Goal: Information Seeking & Learning: Learn about a topic

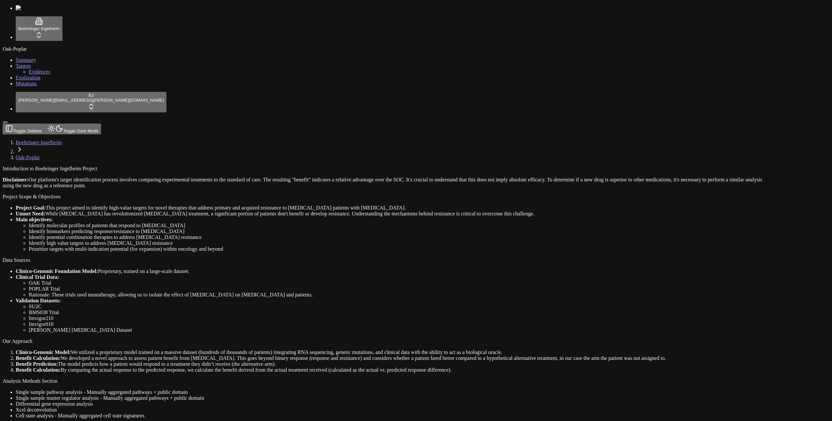
click at [37, 86] on link "Mutations" at bounding box center [26, 84] width 21 height 6
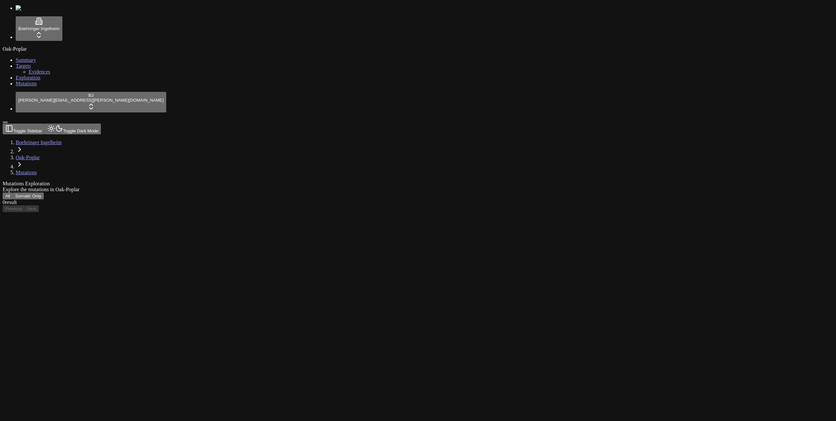
click at [21, 87] on div "Oak-Poplar Summary Targets Evidences Exploration Mutations" at bounding box center [418, 66] width 831 height 41
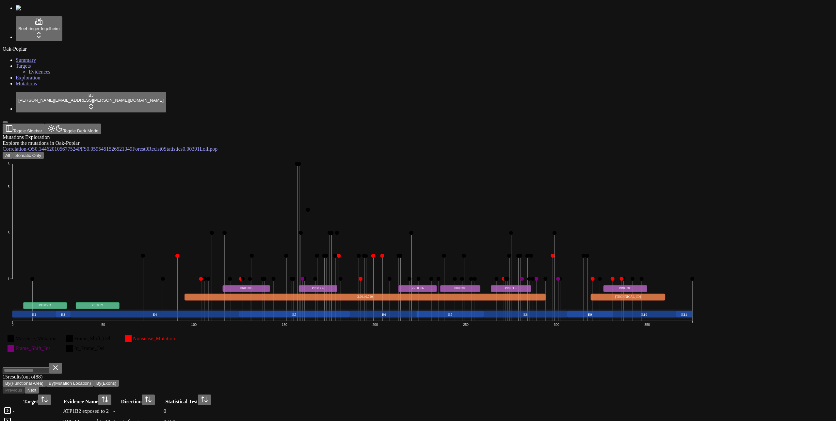
click at [99, 159] on icon "Missense_Mutation Frame_Shift_Del Nonsense_Mutation Frame_Shift_Ins In_Frame_De…" at bounding box center [353, 260] width 700 height 203
click at [200, 146] on span "0.00391" at bounding box center [191, 149] width 17 height 6
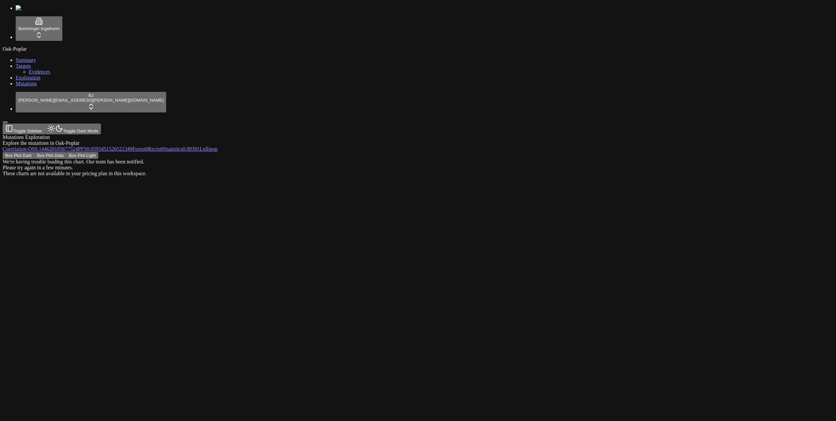
click at [741, 152] on div "Box Plot Dark Box Plot Data Box Plot Light We're having trouble loading this ch…" at bounding box center [387, 164] width 768 height 25
click at [349, 152] on div "Box Plot Dark Box Plot Data Box Plot Light We're having trouble loading this ch…" at bounding box center [387, 164] width 768 height 25
click at [345, 152] on div "Box Plot Dark Box Plot Data Box Plot Light We're having trouble loading this ch…" at bounding box center [387, 164] width 768 height 25
click at [78, 146] on span "0.144620105677524" at bounding box center [56, 149] width 43 height 6
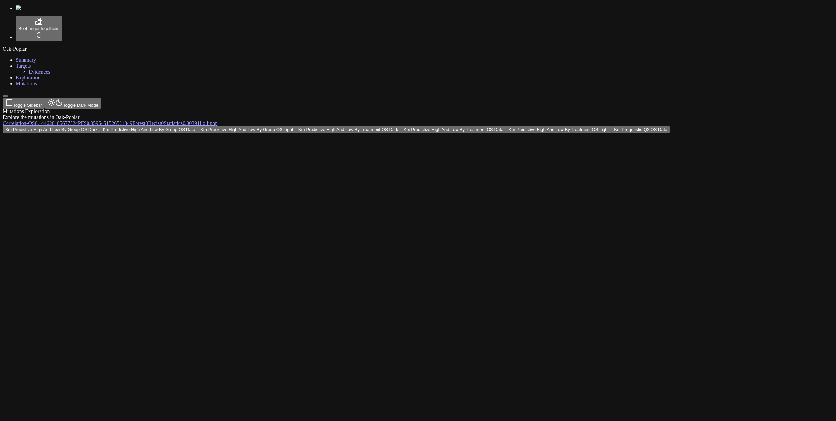
click at [529, 126] on div "Km Predictive High And Low By Group OS Dark Km Predictive High And Low By Group…" at bounding box center [387, 129] width 768 height 7
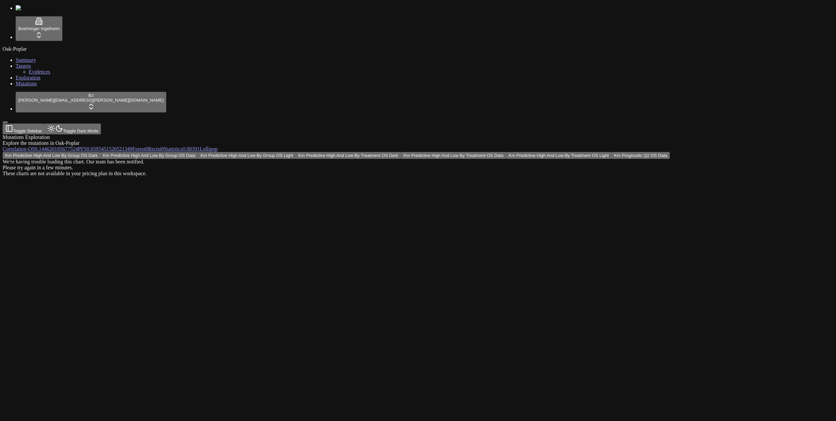
drag, startPoint x: 654, startPoint y: 101, endPoint x: 691, endPoint y: 92, distance: 38.0
click at [654, 152] on div "Km Predictive High And Low By Group OS Dark Km Predictive High And Low By Group…" at bounding box center [387, 164] width 768 height 25
click at [670, 152] on button "Km Prognostic Q2 OS Data" at bounding box center [641, 155] width 58 height 7
click at [701, 152] on div "Km Predictive High And Low By Group OS Dark Km Predictive High And Low By Group…" at bounding box center [387, 158] width 768 height 13
click at [28, 146] on link "Correlation -" at bounding box center [15, 149] width 25 height 6
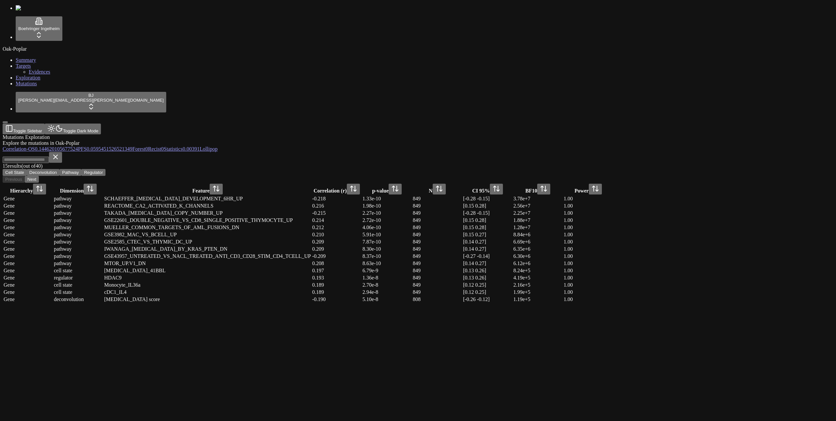
click at [53, 196] on div "Gene" at bounding box center [28, 199] width 49 height 6
click at [103, 196] on div "pathway" at bounding box center [78, 199] width 49 height 6
drag, startPoint x: 305, startPoint y: 97, endPoint x: 309, endPoint y: 97, distance: 3.6
click at [308, 196] on div "SCHAEFFER_PROSTATE_DEVELOPMENT_6HR_UP" at bounding box center [207, 199] width 207 height 6
click at [309, 196] on div "SCHAEFFER_PROSTATE_DEVELOPMENT_6HR_UP" at bounding box center [207, 199] width 207 height 6
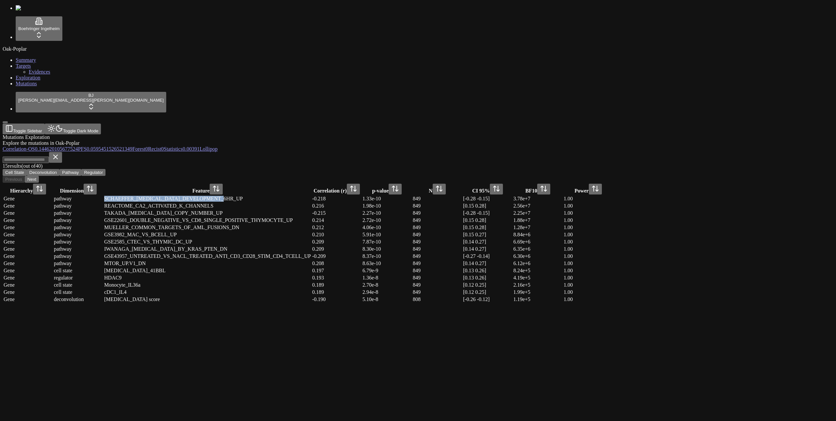
click at [309, 196] on div "SCHAEFFER_PROSTATE_DEVELOPMENT_6HR_UP" at bounding box center [207, 199] width 207 height 6
click at [396, 152] on div "15 result s (out of 40 ) Cell State Deconvolution Pathway Regulator Previous Ne…" at bounding box center [387, 167] width 768 height 31
click at [148, 146] on span "0" at bounding box center [146, 149] width 3 height 6
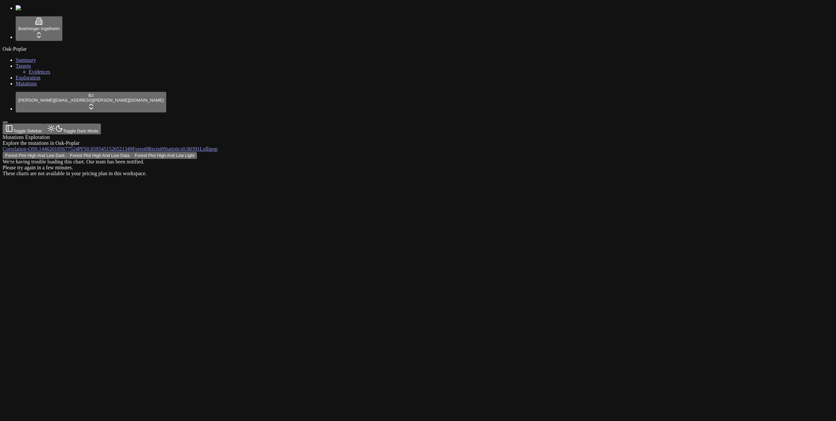
click at [616, 152] on div "Forest Plot High And Low Dark Forest Plot High And Low Data Forest Plot High An…" at bounding box center [387, 164] width 768 height 25
click at [427, 289] on div "Mutations Exploration Explore the mutations in Oak-Poplar Correlation - OS 0.14…" at bounding box center [387, 216] width 768 height 165
click at [132, 152] on button "Forest Plot High And Low Light" at bounding box center [99, 155] width 65 height 7
click at [464, 159] on div "These charts are not available in your pricing plan in this workspace." at bounding box center [387, 162] width 768 height 6
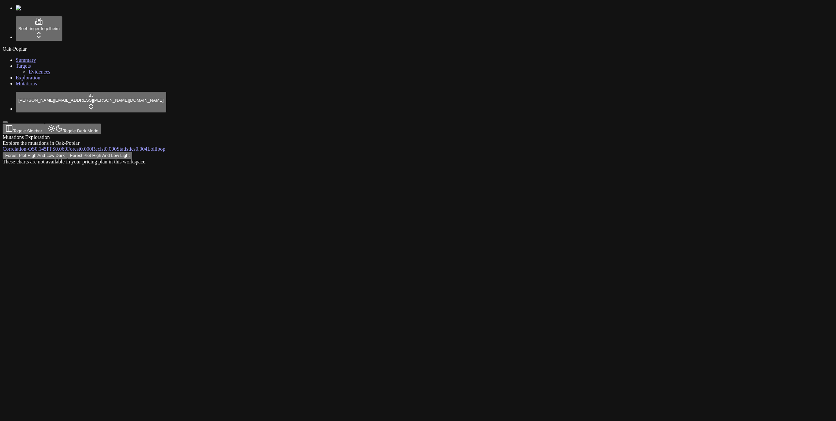
click at [429, 159] on div "These charts are not available in your pricing plan in this workspace." at bounding box center [387, 162] width 768 height 6
click at [427, 159] on div "These charts are not available in your pricing plan in this workspace." at bounding box center [387, 162] width 768 height 6
click at [67, 152] on button "Forest Plot High And Low Dark" at bounding box center [35, 155] width 65 height 7
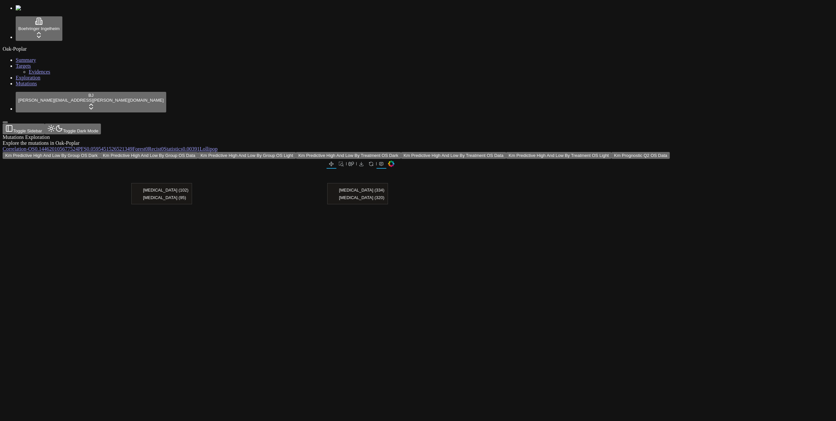
click at [132, 146] on span "0.0595451526521349" at bounding box center [110, 149] width 46 height 6
click at [218, 146] on span "Lollipop" at bounding box center [209, 149] width 18 height 6
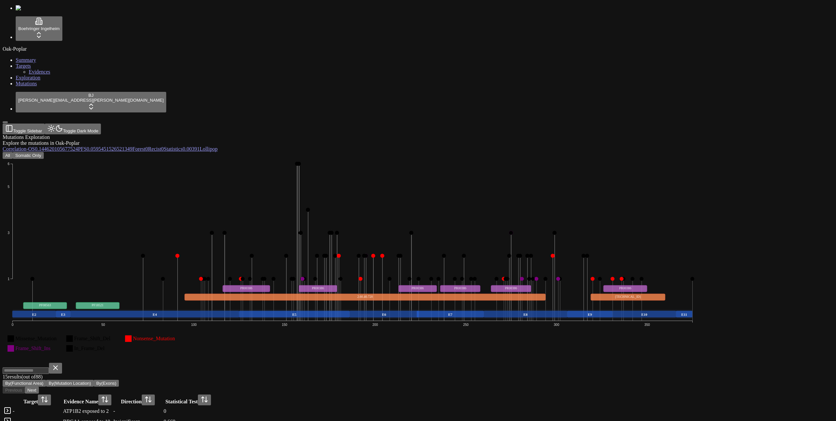
click at [200, 146] on span "0.00391" at bounding box center [191, 149] width 17 height 6
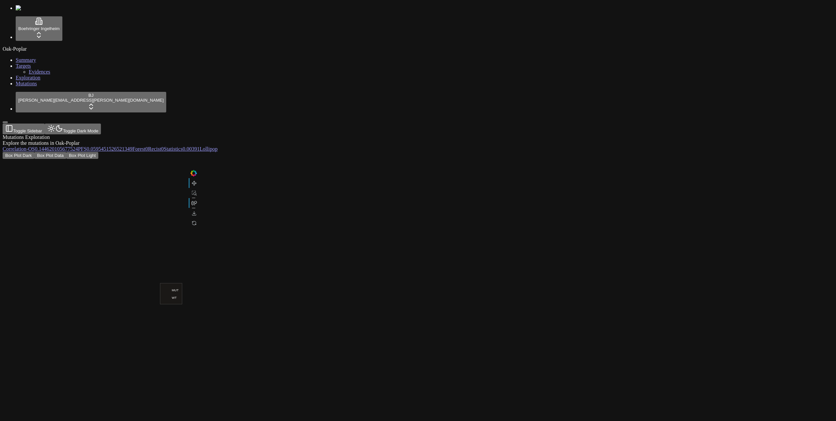
click at [330, 152] on div "Box Plot Dark Box Plot Data Box Plot Light" at bounding box center [387, 237] width 768 height 170
click at [66, 152] on button "Box Plot Data" at bounding box center [50, 155] width 32 height 7
click at [183, 152] on div "Box Plot Dark Box Plot Data Box Plot Light These charts are not available in yo…" at bounding box center [387, 158] width 768 height 13
click at [565, 152] on div "Box Plot Dark Box Plot Light" at bounding box center [387, 237] width 768 height 170
click at [582, 152] on div "Box Plot Dark Box Plot Light" at bounding box center [387, 237] width 768 height 170
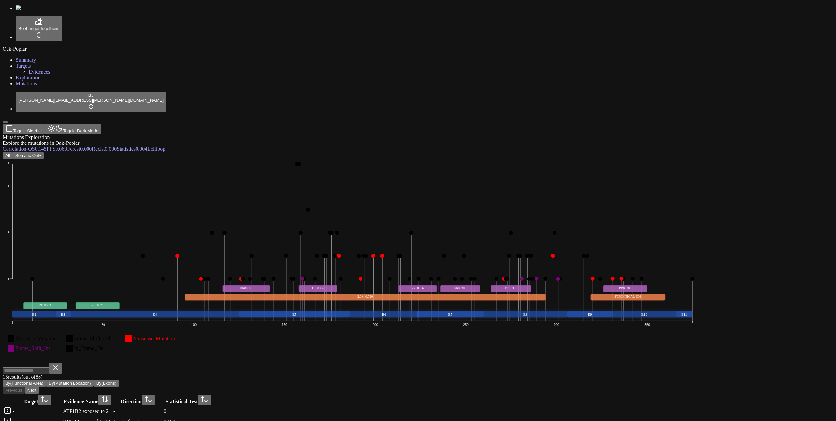
click at [279, 279] on icon "Missense_Mutation Frame_Shift_Del Nonsense_Mutation Frame_Shift_Ins In_Frame_De…" at bounding box center [353, 260] width 700 height 203
click at [62, 406] on td "-" at bounding box center [37, 411] width 50 height 10
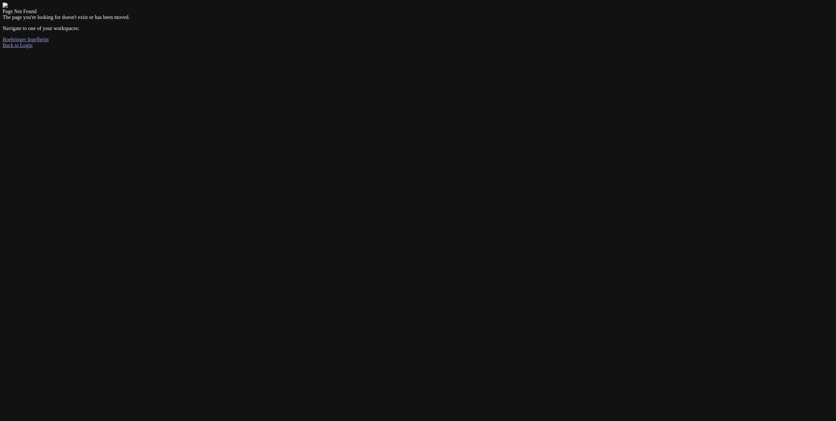
click at [193, 48] on div "Page Not Found The page you're looking for doesn't exist or has been moved. Nav…" at bounding box center [418, 26] width 831 height 46
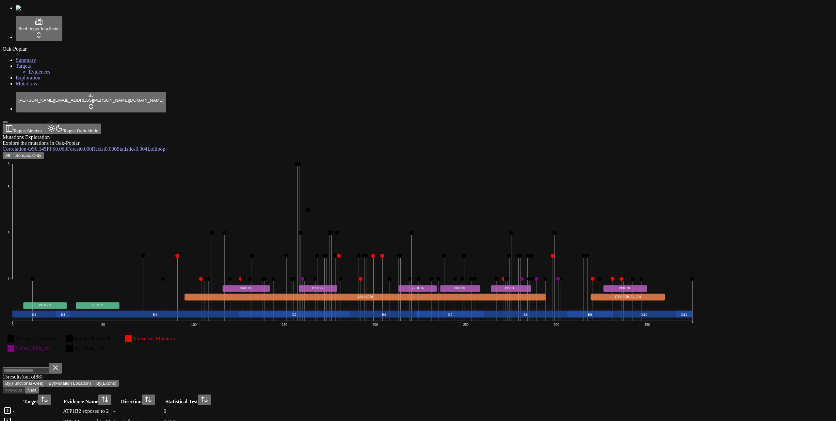
click at [62, 408] on div "-" at bounding box center [37, 411] width 49 height 6
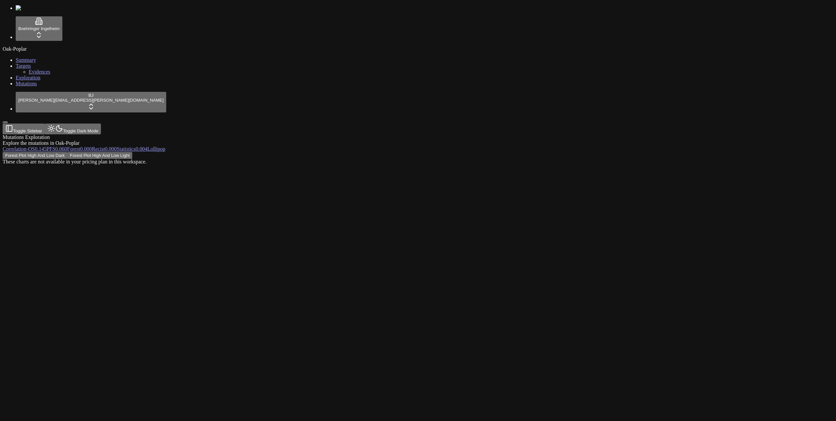
click at [433, 159] on div "These charts are not available in your pricing plan in this workspace." at bounding box center [387, 162] width 768 height 6
click at [67, 152] on button "Forest Plot High And Low Dark" at bounding box center [35, 155] width 65 height 7
drag, startPoint x: 680, startPoint y: 98, endPoint x: 680, endPoint y: 87, distance: 10.8
click at [680, 152] on div "Forest Plot High And Low Dark Forest Plot High And Low Light These charts are n…" at bounding box center [387, 158] width 768 height 13
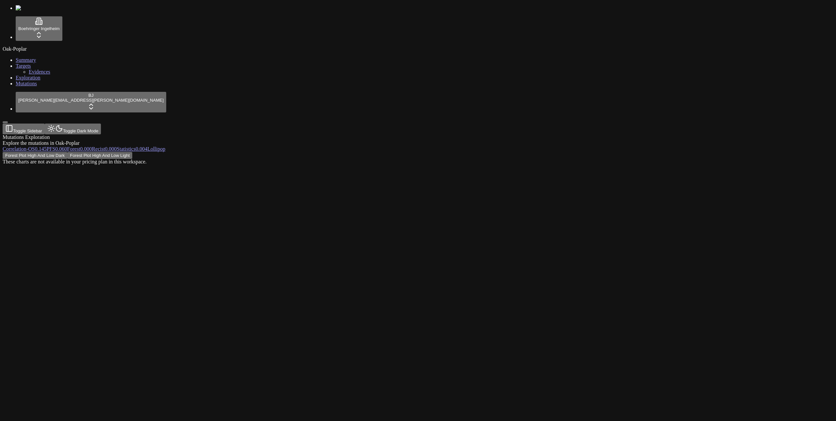
click at [56, 146] on span "PFS" at bounding box center [51, 149] width 9 height 6
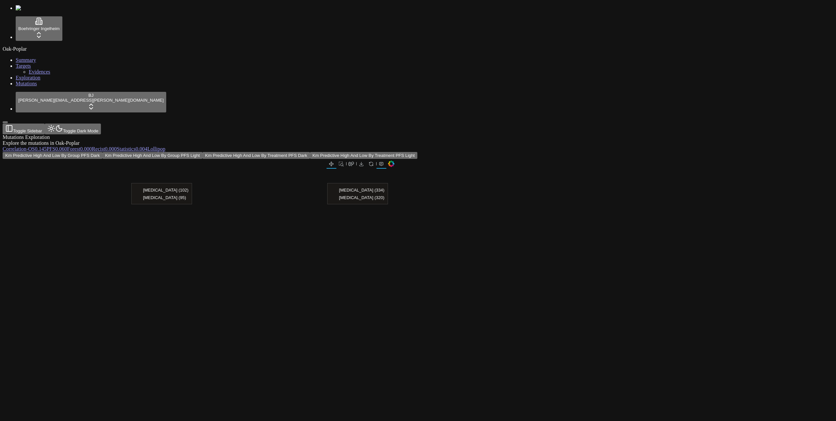
click at [203, 152] on button "Km Predictive High And Low By Group PFS Light" at bounding box center [153, 155] width 100 height 7
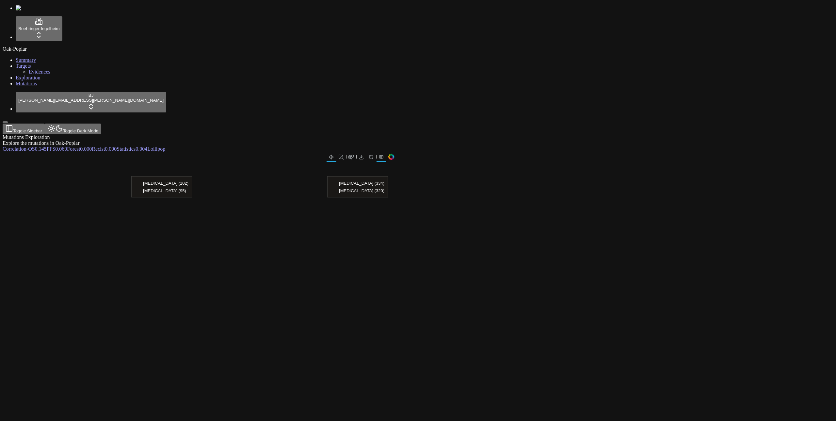
click at [92, 146] on span "0.000" at bounding box center [86, 149] width 12 height 6
click at [645, 152] on div at bounding box center [387, 222] width 768 height 140
click at [47, 146] on span "0.145" at bounding box center [41, 149] width 12 height 6
click at [117, 146] on span "0.000" at bounding box center [111, 149] width 12 height 6
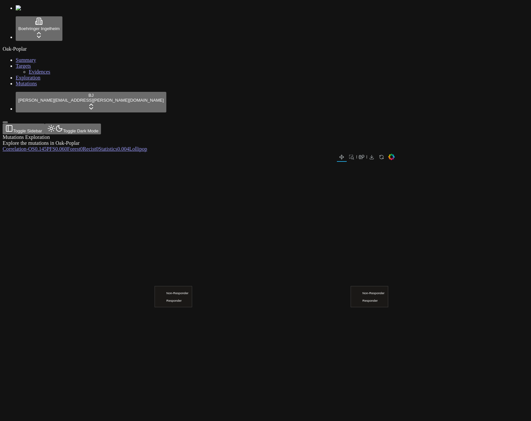
click at [463, 264] on div at bounding box center [234, 238] width 463 height 173
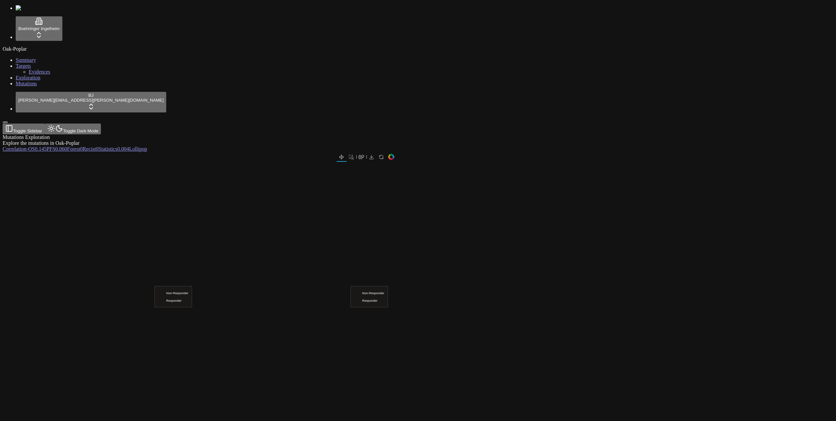
click at [764, 152] on div at bounding box center [387, 238] width 768 height 173
click at [129, 146] on span "0.004" at bounding box center [123, 149] width 12 height 6
click at [147, 146] on link "Lollipop" at bounding box center [138, 149] width 18 height 6
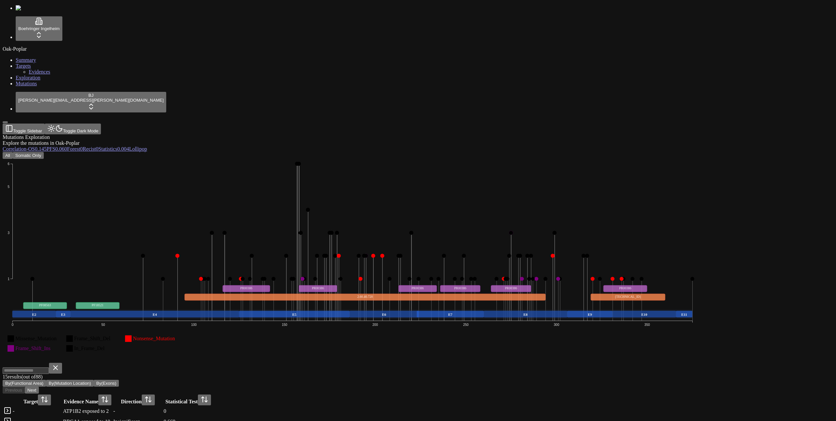
click at [369, 268] on icon "Missense_Mutation Frame_Shift_Del Nonsense_Mutation Frame_Shift_Ins In_Frame_De…" at bounding box center [353, 260] width 700 height 203
click at [46, 380] on button "By(Functional Area)" at bounding box center [24, 383] width 43 height 7
click at [94, 380] on button "By(Mutation Location)" at bounding box center [70, 383] width 48 height 7
click at [119, 380] on button "By(Exons)" at bounding box center [106, 383] width 25 height 7
click at [94, 380] on button "By(Mutation Location)" at bounding box center [70, 383] width 48 height 7
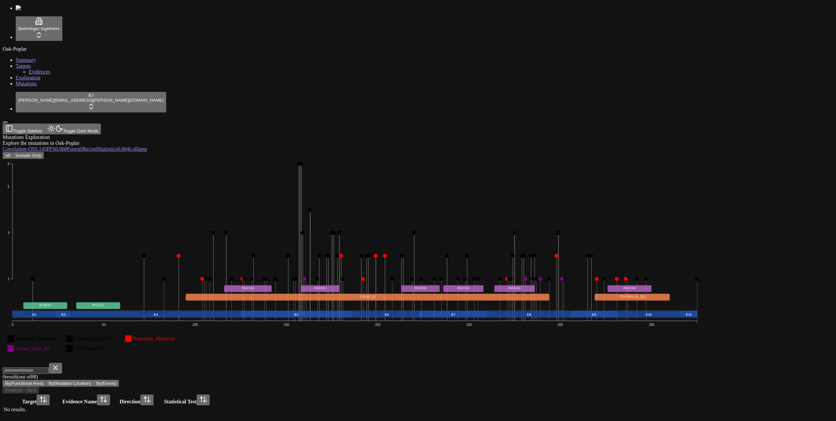
click at [46, 380] on button "By(Functional Area)" at bounding box center [24, 383] width 43 height 7
click at [62, 363] on button at bounding box center [55, 368] width 13 height 11
click at [94, 380] on button "By(Mutation Location)" at bounding box center [70, 383] width 48 height 7
click at [46, 380] on button "By(Functional Area)" at bounding box center [24, 383] width 43 height 7
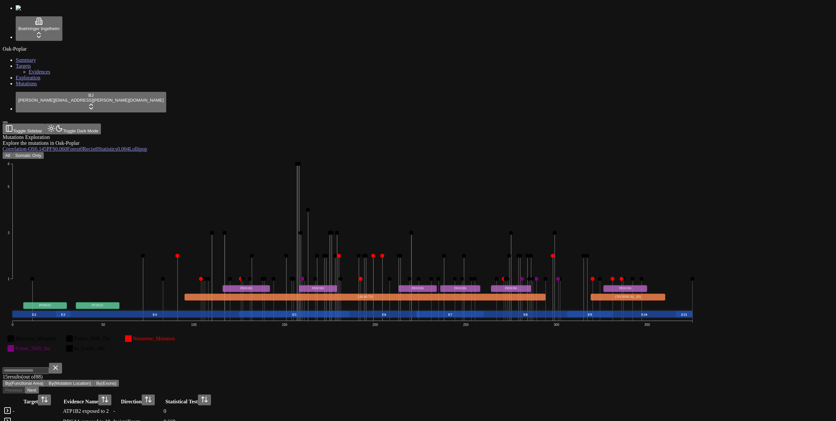
scroll to position [196, 0]
click at [62, 363] on button at bounding box center [55, 368] width 13 height 11
click at [119, 380] on button "By(Exons)" at bounding box center [106, 383] width 25 height 7
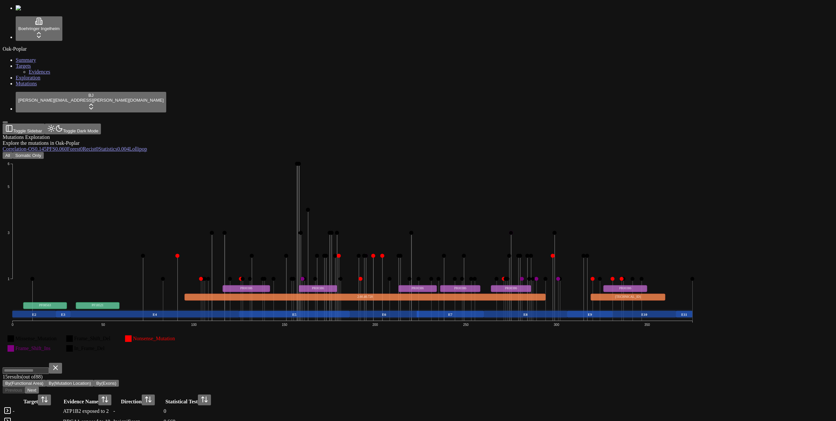
scroll to position [0, 0]
click at [191, 159] on icon "Missense_Mutation Frame_Shift_Del Nonsense_Mutation Frame_Shift_Ins In_Frame_De…" at bounding box center [355, 260] width 705 height 203
click at [44, 152] on button "Somatic Only" at bounding box center [28, 155] width 31 height 7
click at [80, 152] on div "All Somatic Only" at bounding box center [387, 155] width 768 height 7
click at [13, 152] on button "All" at bounding box center [8, 155] width 10 height 7
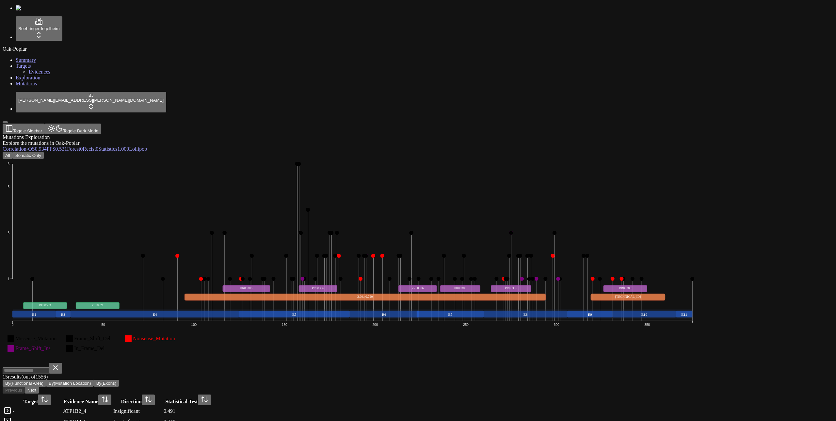
click at [44, 152] on button "Somatic Only" at bounding box center [28, 155] width 31 height 7
click at [62, 363] on button at bounding box center [55, 368] width 13 height 11
click at [13, 152] on button "All" at bounding box center [8, 155] width 10 height 7
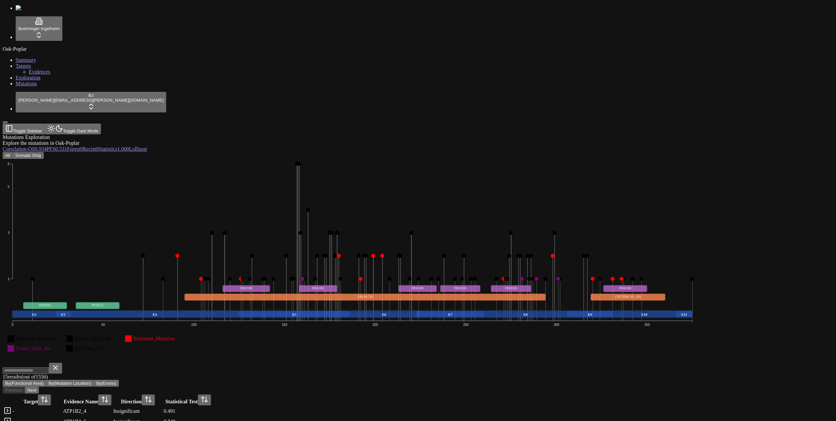
click at [44, 152] on button "Somatic Only" at bounding box center [28, 155] width 31 height 7
click at [350, 363] on div "0 result (out of 88 ) By(Functional Area) By(Mutation Location) By(Exons)" at bounding box center [387, 375] width 768 height 24
click at [119, 380] on button "By(Exons)" at bounding box center [106, 383] width 25 height 7
click at [339, 159] on icon "Missense_Mutation Frame_Shift_Del Nonsense_Mutation Frame_Shift_Ins In_Frame_De…" at bounding box center [353, 260] width 700 height 203
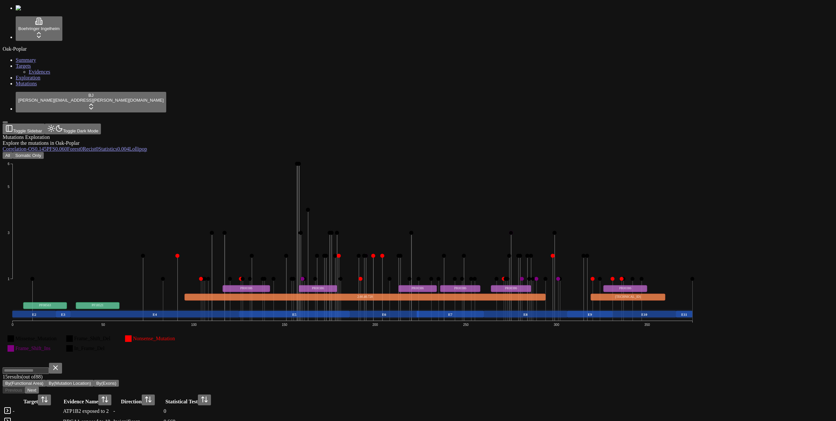
scroll to position [0, 0]
click at [241, 134] on div "Mutations Exploration Explore the mutations in Oak-Poplar" at bounding box center [387, 140] width 768 height 12
click at [44, 152] on button "Somatic Only" at bounding box center [28, 155] width 31 height 7
click at [13, 152] on button "All" at bounding box center [8, 155] width 10 height 7
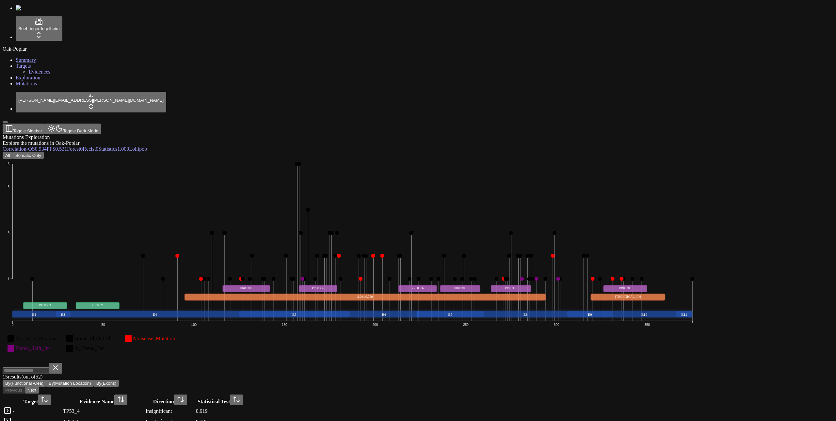
click at [44, 152] on button "Somatic Only" at bounding box center [28, 155] width 31 height 7
click at [13, 152] on button "All" at bounding box center [8, 155] width 10 height 7
click at [44, 152] on button "Somatic Only" at bounding box center [28, 155] width 31 height 7
click at [144, 408] on div "TP53_4" at bounding box center [103, 411] width 81 height 6
click at [482, 134] on div "Mutations Exploration Explore the mutations in Oak-Poplar Correlation - OS 0.14…" at bounding box center [387, 349] width 768 height 431
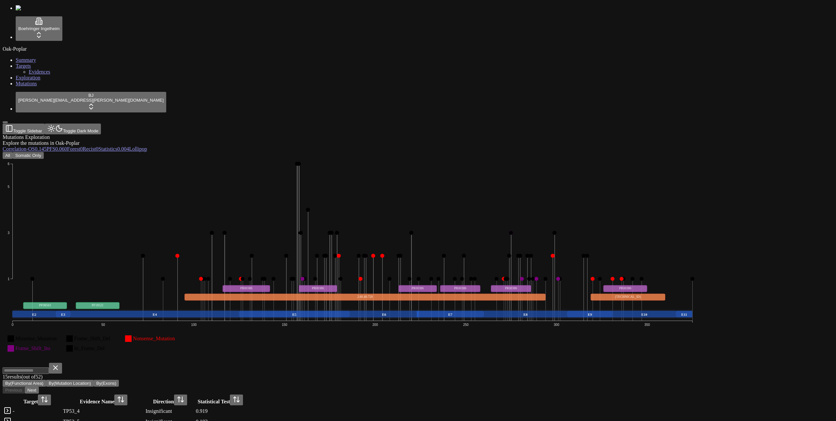
click at [144, 408] on div "TP53_4" at bounding box center [103, 411] width 81 height 6
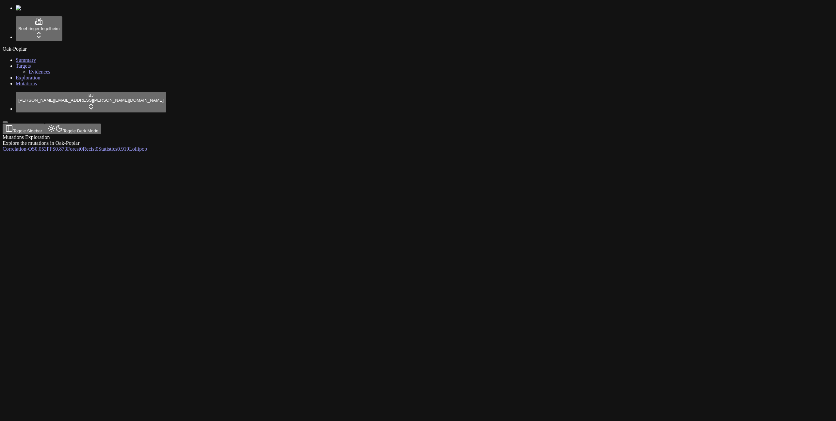
click at [401, 134] on div "Mutations Exploration Explore the mutations in Oak-Poplar" at bounding box center [387, 140] width 768 height 12
click at [199, 242] on div at bounding box center [101, 233] width 196 height 163
click at [292, 152] on div at bounding box center [387, 233] width 768 height 163
click at [147, 146] on link "Lollipop" at bounding box center [138, 149] width 18 height 6
click at [771, 159] on div "No mutation data available for this gene yet." at bounding box center [387, 162] width 768 height 6
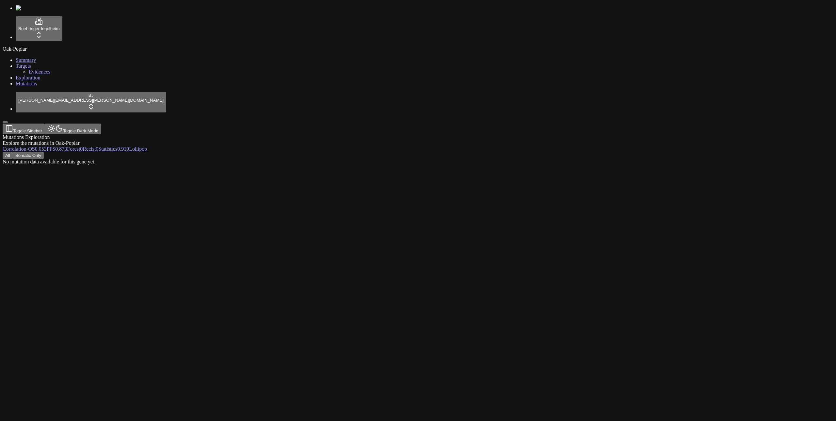
click at [641, 152] on div "All Somatic Only No mutation data available for this gene yet." at bounding box center [387, 158] width 768 height 13
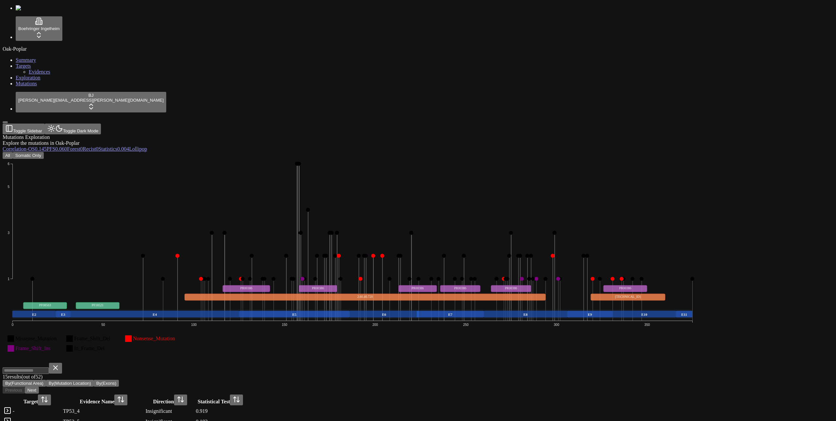
click at [405, 124] on header "Toggle Sidebar Toggle Dark Mode" at bounding box center [387, 129] width 768 height 11
click at [144, 408] on div "TP53_4" at bounding box center [103, 411] width 81 height 6
click at [44, 152] on button "Somatic Only" at bounding box center [28, 155] width 31 height 7
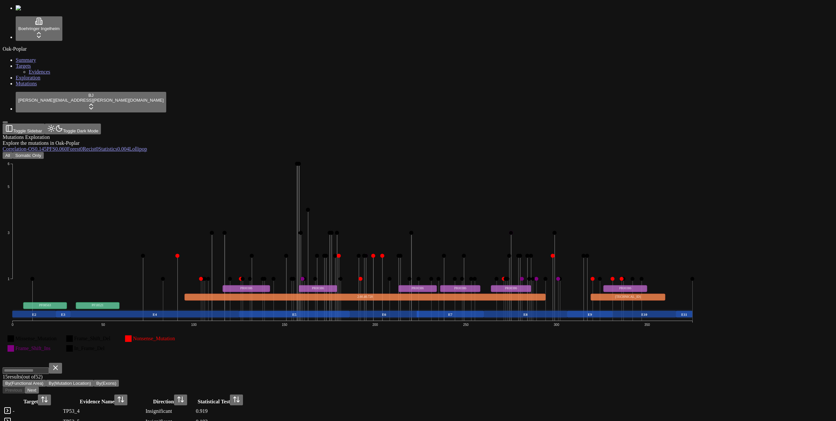
click at [144, 408] on div "TP53_4" at bounding box center [103, 411] width 81 height 6
click at [591, 281] on icon "Missense_Mutation Frame_Shift_Del Nonsense_Mutation Frame_Shift_Ins In_Frame_De…" at bounding box center [353, 260] width 700 height 203
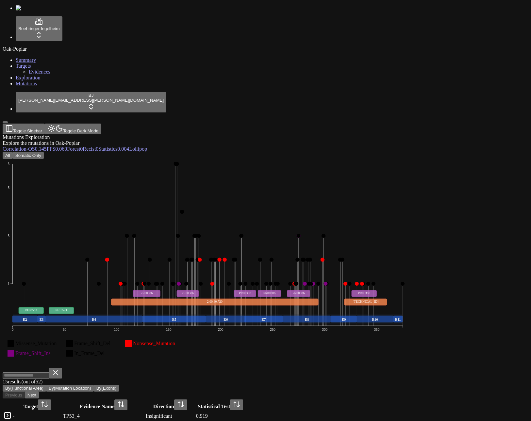
click at [145, 411] on td "TP53_4" at bounding box center [104, 416] width 82 height 10
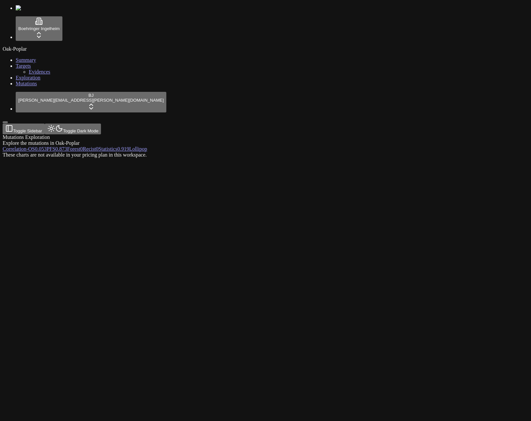
click at [466, 152] on div "These charts are not available in your pricing plan in this workspace." at bounding box center [234, 155] width 463 height 6
click at [98, 146] on span "0" at bounding box center [97, 149] width 3 height 6
click at [83, 146] on span "0" at bounding box center [81, 149] width 3 height 6
click at [67, 146] on span "0.873" at bounding box center [61, 149] width 12 height 6
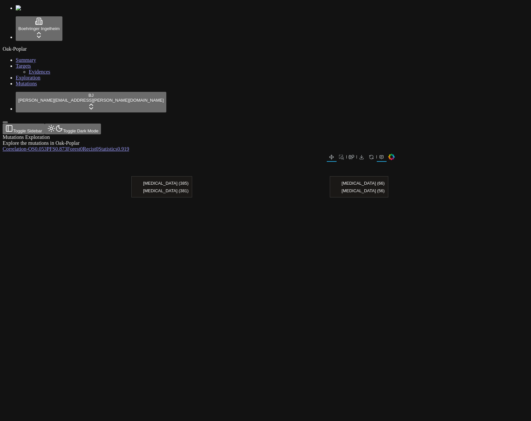
click at [47, 146] on span "0.053" at bounding box center [41, 149] width 12 height 6
click at [28, 146] on span "-" at bounding box center [27, 149] width 2 height 6
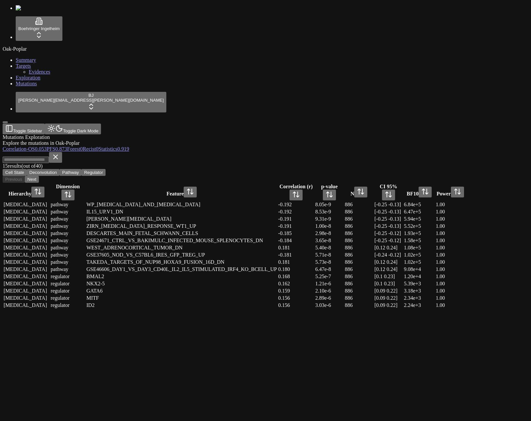
click at [198, 134] on div "Mutations Exploration Explore the mutations in Oak-Poplar" at bounding box center [234, 140] width 463 height 12
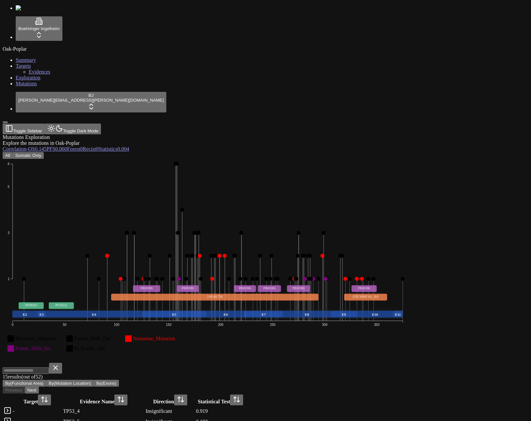
click at [247, 134] on div "Mutations Exploration Explore the mutations in Oak-Poplar Correlation - OS 0.14…" at bounding box center [234, 349] width 463 height 431
click at [44, 152] on button "Somatic Only" at bounding box center [28, 155] width 31 height 7
click at [219, 134] on div "Mutations Exploration Explore the mutations in Oak-Poplar" at bounding box center [234, 140] width 463 height 12
click at [13, 152] on button "All" at bounding box center [8, 155] width 10 height 7
click at [44, 152] on button "Somatic Only" at bounding box center [28, 155] width 31 height 7
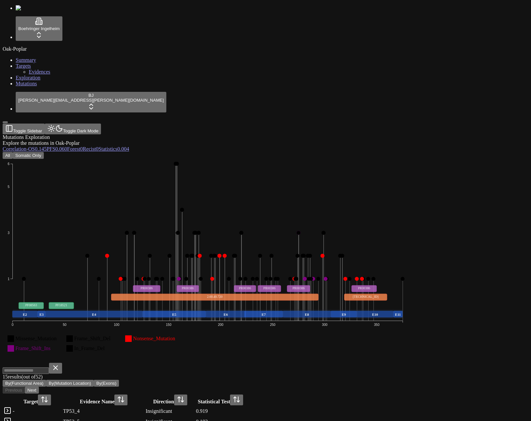
click at [13, 152] on button "All" at bounding box center [8, 155] width 10 height 7
click at [44, 152] on button "Somatic Only" at bounding box center [28, 155] width 31 height 7
click at [13, 152] on button "All" at bounding box center [8, 155] width 10 height 7
click at [286, 274] on icon "Missense_Mutation Frame_Shift_Del Nonsense_Mutation Frame_Shift_Ins In_Frame_De…" at bounding box center [208, 260] width 410 height 203
click at [144, 408] on div "TP53_4" at bounding box center [103, 411] width 81 height 6
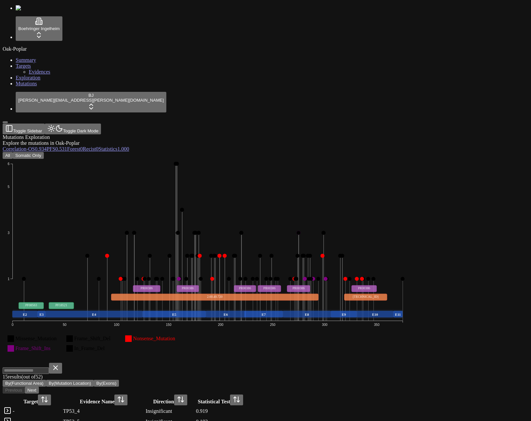
click at [145, 417] on td "TP53_5" at bounding box center [104, 422] width 82 height 10
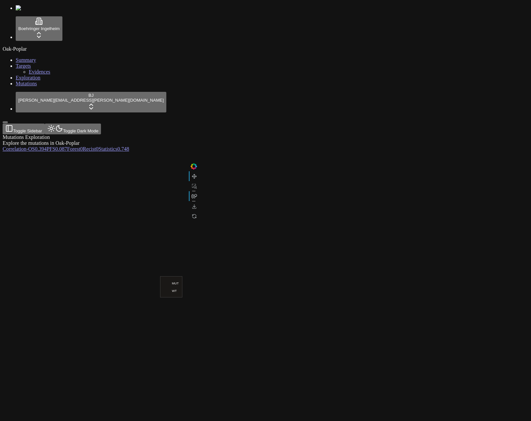
click at [177, 134] on div "Mutations Exploration" at bounding box center [234, 137] width 463 height 6
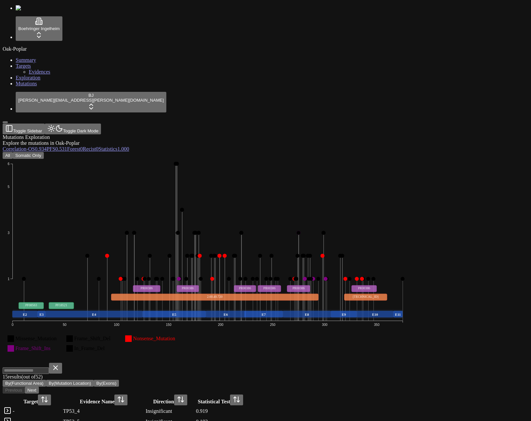
click at [39, 387] on button "Next" at bounding box center [32, 390] width 14 height 7
click at [143, 406] on td "chr17_7674109_TP53_c.782+72C>T" at bounding box center [103, 411] width 80 height 10
click at [171, 134] on div "Mutations Exploration Explore the mutations in Oak-Poplar Correlation - OS 0.93…" at bounding box center [234, 349] width 463 height 431
click at [144, 408] on div "TP53_4" at bounding box center [103, 411] width 81 height 6
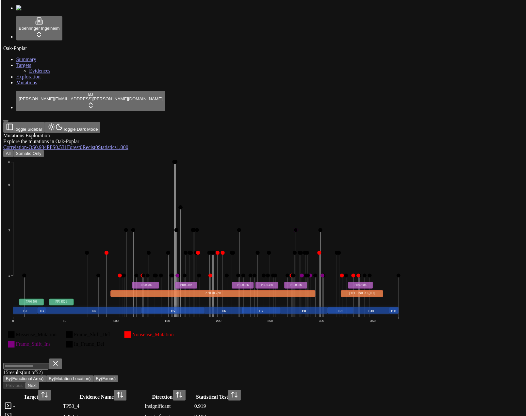
scroll to position [196, 0]
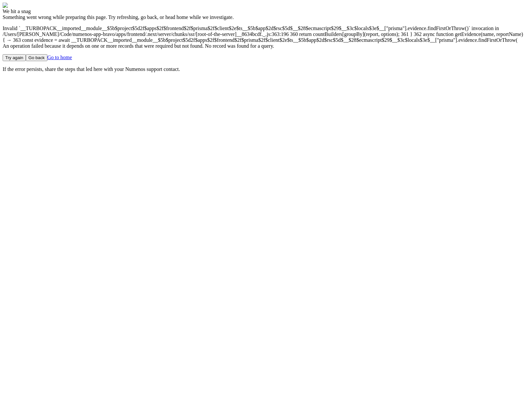
click at [436, 72] on main "We hit a snag Something went wrong while preparing this page. Try refreshing, g…" at bounding box center [263, 38] width 521 height 70
click at [399, 27] on main "We hit a snag Something went wrong while preparing this page. Try refreshing, g…" at bounding box center [263, 38] width 521 height 70
click at [356, 64] on main "We hit a snag Something went wrong while preparing this page. Try refreshing, g…" at bounding box center [263, 38] width 521 height 70
click at [385, 66] on main "We hit a snag Something went wrong while preparing this page. Try refreshing, g…" at bounding box center [263, 38] width 521 height 70
click at [281, 8] on main "We hit a snag Something went wrong while preparing this page. Try refreshing, g…" at bounding box center [263, 38] width 521 height 70
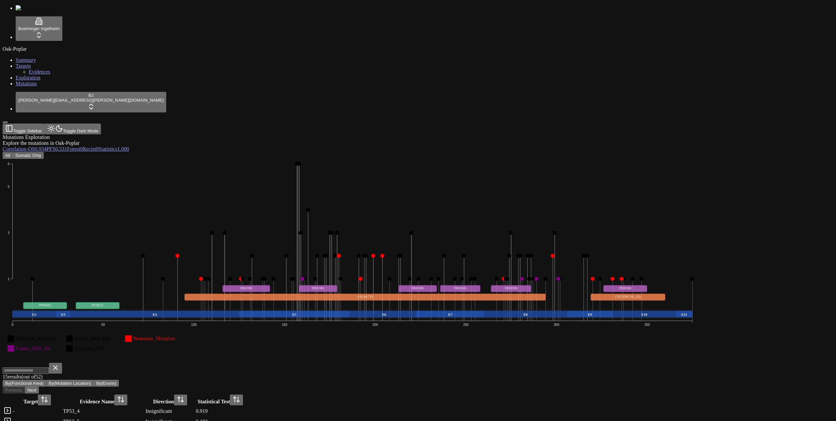
click at [12, 87] on div "Oak-Poplar Summary Targets Evidences Exploration Mutations" at bounding box center [418, 66] width 831 height 41
click at [128, 134] on div "Mutations Exploration Explore the mutations in Oak-Poplar" at bounding box center [387, 140] width 768 height 12
click at [34, 86] on link "Mutations" at bounding box center [26, 84] width 21 height 6
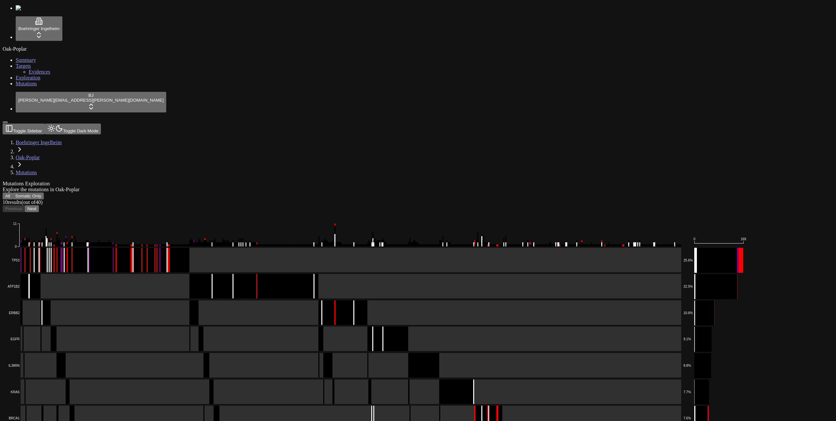
click at [29, 87] on div "Oak-Poplar Summary Targets Evidences Exploration Mutations" at bounding box center [418, 66] width 831 height 41
click at [13, 192] on button "All" at bounding box center [8, 195] width 10 height 7
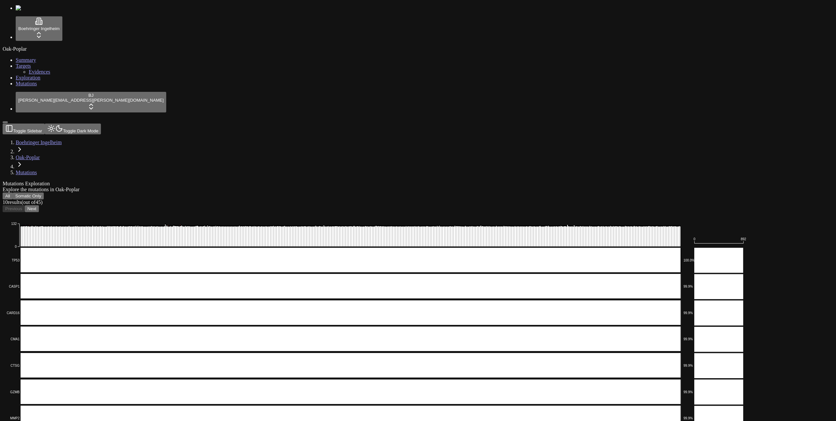
click at [44, 192] on button "Somatic Only" at bounding box center [28, 195] width 31 height 7
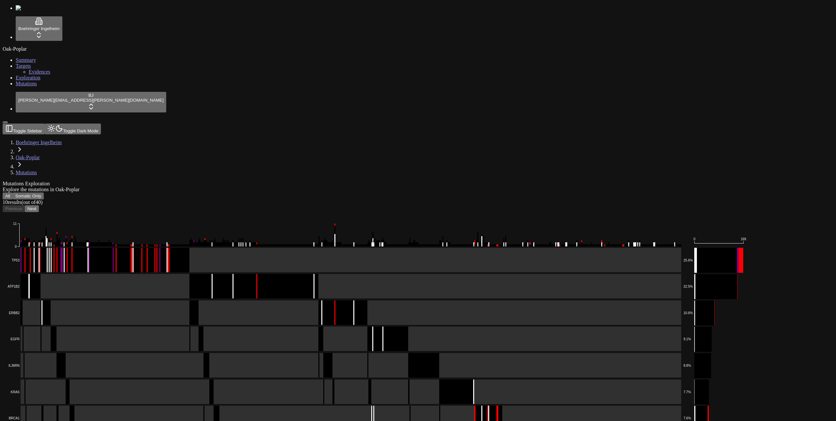
click at [13, 192] on button "All" at bounding box center [8, 195] width 10 height 7
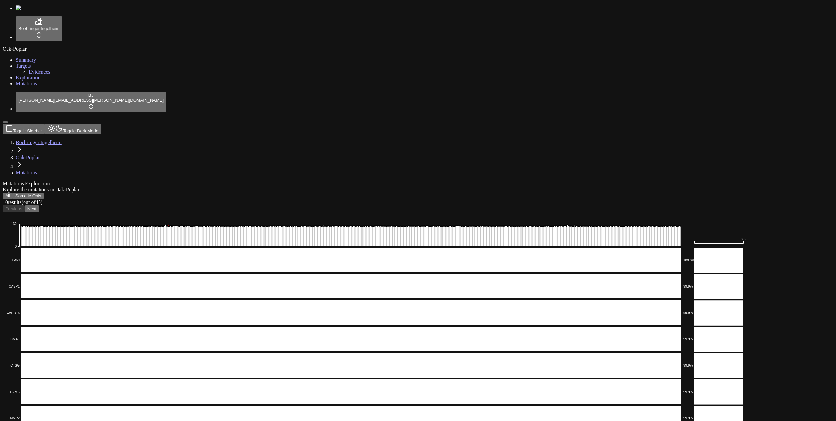
click at [39, 205] on button "Next" at bounding box center [32, 208] width 14 height 7
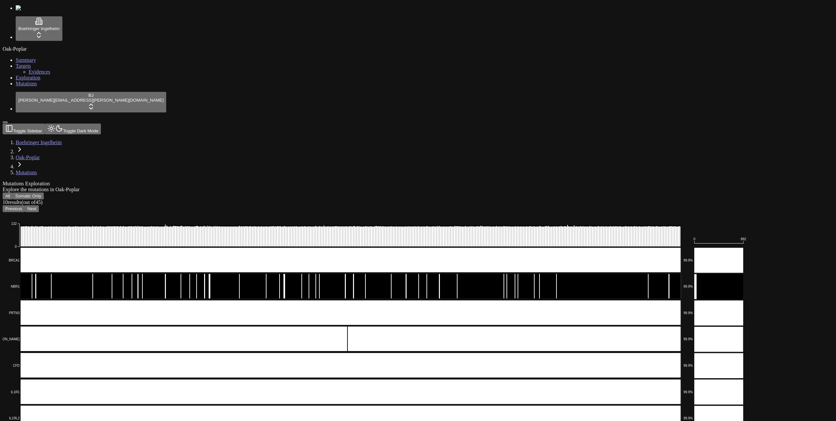
click at [39, 205] on button "Next" at bounding box center [32, 208] width 14 height 7
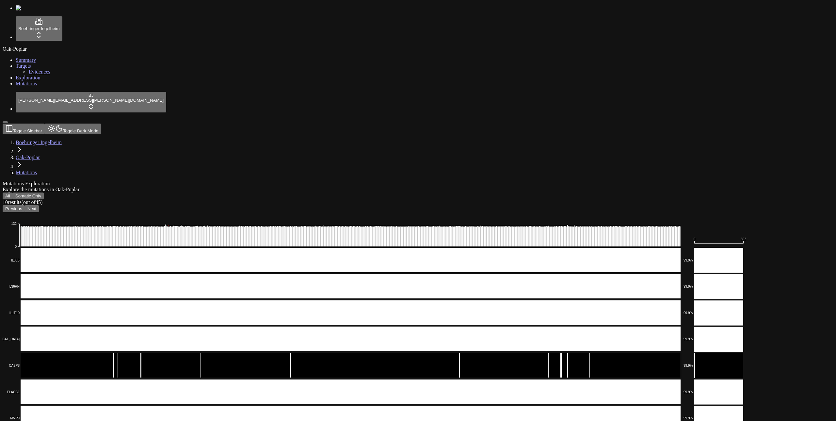
click at [39, 205] on button "Next" at bounding box center [32, 208] width 14 height 7
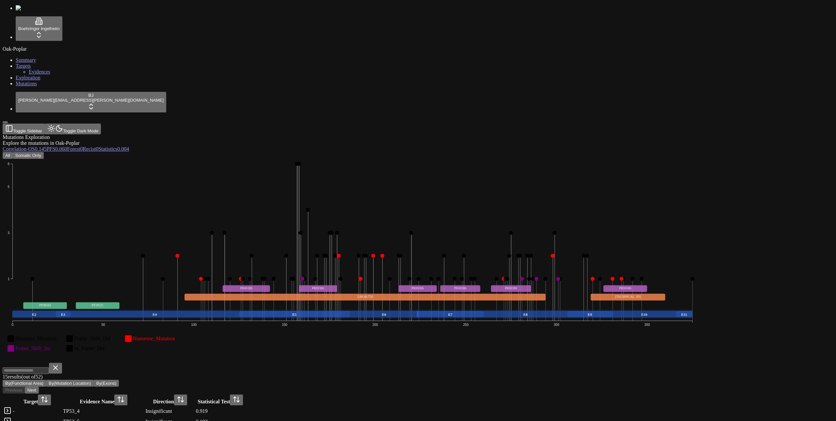
drag, startPoint x: 795, startPoint y: 37, endPoint x: 767, endPoint y: 40, distance: 28.3
drag, startPoint x: 616, startPoint y: 33, endPoint x: 596, endPoint y: 36, distance: 20.2
click at [44, 152] on button "Somatic Only" at bounding box center [28, 155] width 31 height 7
drag, startPoint x: 807, startPoint y: 40, endPoint x: 609, endPoint y: 5, distance: 200.8
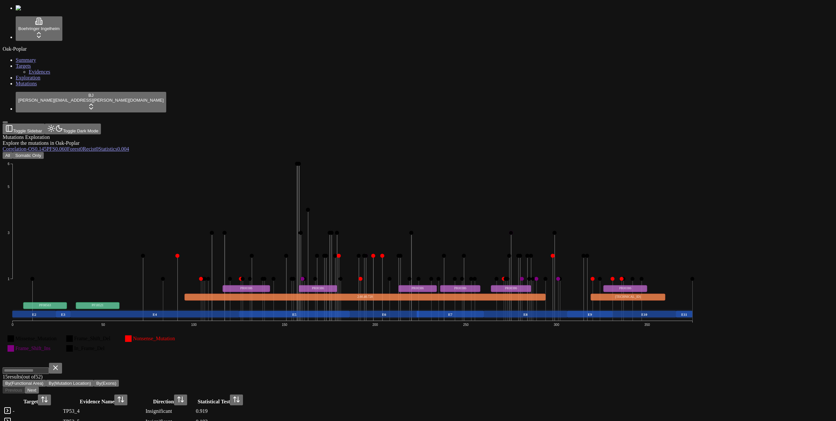
click at [13, 152] on button "All" at bounding box center [8, 155] width 10 height 7
click at [242, 134] on div "Mutations Exploration Explore the mutations in Oak-Poplar" at bounding box center [387, 140] width 768 height 12
click at [180, 134] on div "Mutations Exploration Explore the mutations in Oak-Poplar Correlation - OS 0.93…" at bounding box center [387, 349] width 768 height 431
click at [259, 140] on div "Explore the mutations in Oak-Poplar" at bounding box center [387, 143] width 768 height 6
click at [204, 134] on div "Mutations Exploration Explore the mutations in Oak-Poplar" at bounding box center [387, 140] width 768 height 12
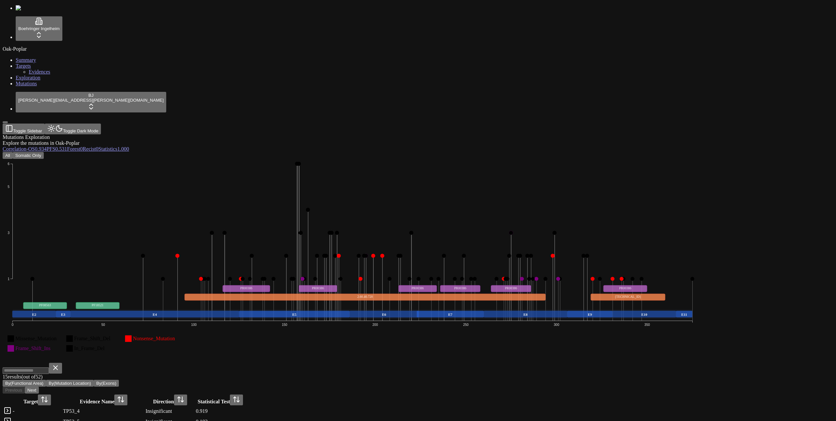
drag, startPoint x: 364, startPoint y: 82, endPoint x: 368, endPoint y: 82, distance: 4.3
click at [364, 152] on div "All Somatic Only" at bounding box center [387, 155] width 768 height 7
click at [247, 134] on div "Mutations Exploration Explore the mutations in Oak-Poplar" at bounding box center [387, 140] width 768 height 12
click at [224, 134] on div "Mutations Exploration Explore the mutations in Oak-Poplar" at bounding box center [387, 140] width 768 height 12
drag, startPoint x: 245, startPoint y: 64, endPoint x: 155, endPoint y: 78, distance: 91.7
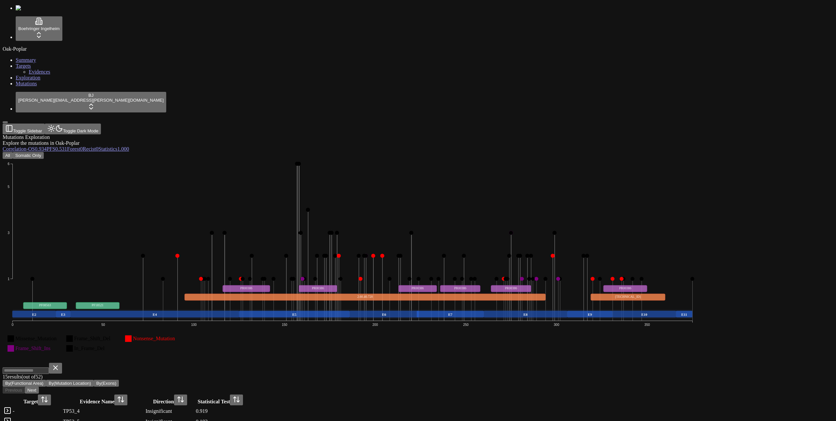
click at [243, 134] on div "Mutations Exploration Explore the mutations in Oak-Poplar Correlation - OS 0.93…" at bounding box center [387, 349] width 768 height 431
click at [44, 152] on button "Somatic Only" at bounding box center [28, 155] width 31 height 7
click at [13, 152] on button "All" at bounding box center [8, 155] width 10 height 7
click at [44, 152] on button "Somatic Only" at bounding box center [28, 155] width 31 height 7
click at [212, 152] on div "All Somatic Only Missense_Mutation Frame_Shift_Del Nonsense_Mutation Frame_Shif…" at bounding box center [387, 359] width 768 height 414
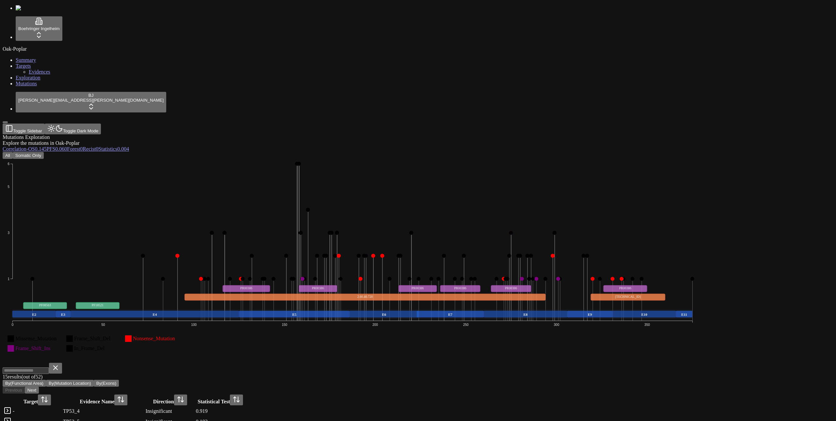
click at [13, 152] on button "All" at bounding box center [8, 155] width 10 height 7
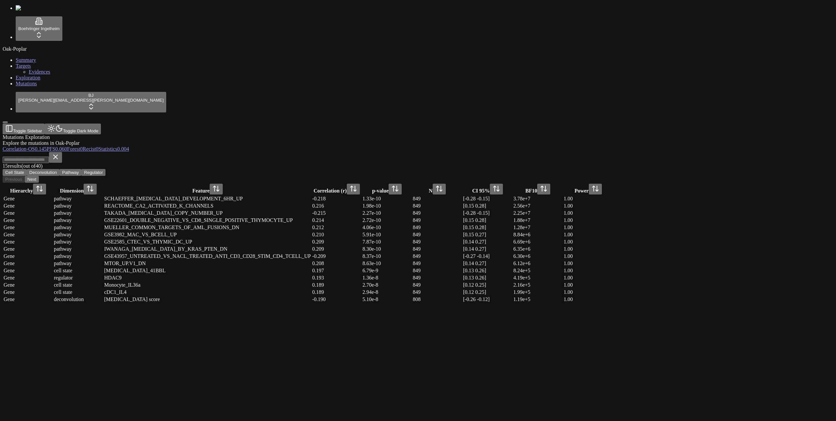
click at [47, 146] on span "0.145" at bounding box center [41, 149] width 12 height 6
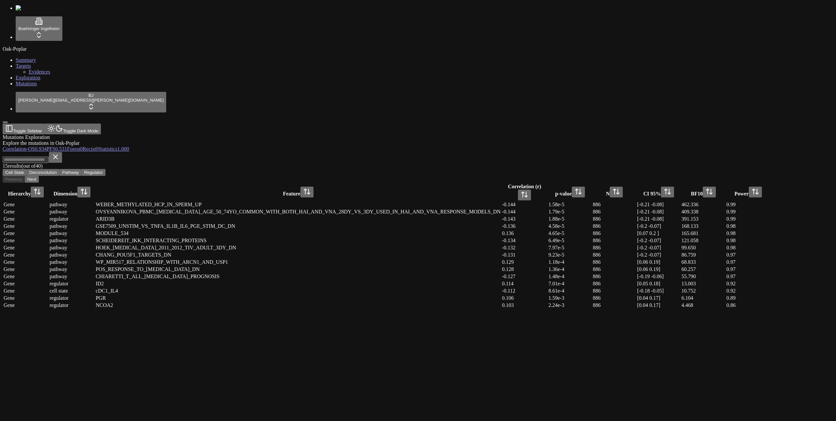
click at [35, 146] on span "OS" at bounding box center [31, 149] width 7 height 6
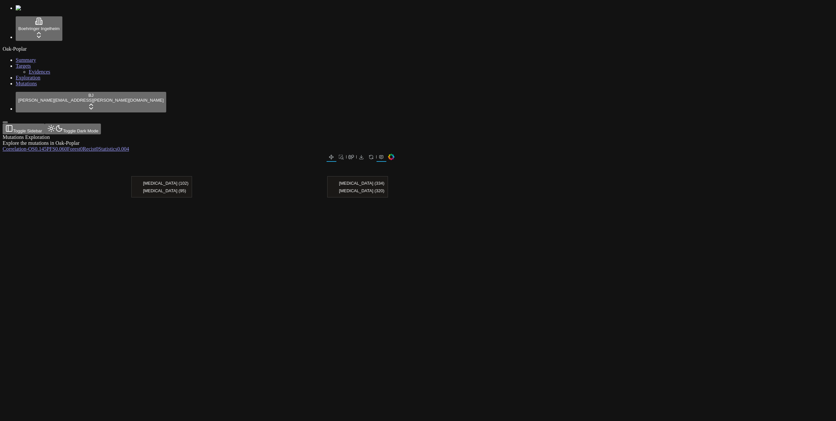
click at [67, 146] on span "0.060" at bounding box center [61, 149] width 12 height 6
click at [67, 146] on span "0.531" at bounding box center [61, 149] width 12 height 6
click at [83, 146] on span "0" at bounding box center [81, 149] width 3 height 6
click at [98, 146] on link "Recist 0" at bounding box center [91, 149] width 16 height 6
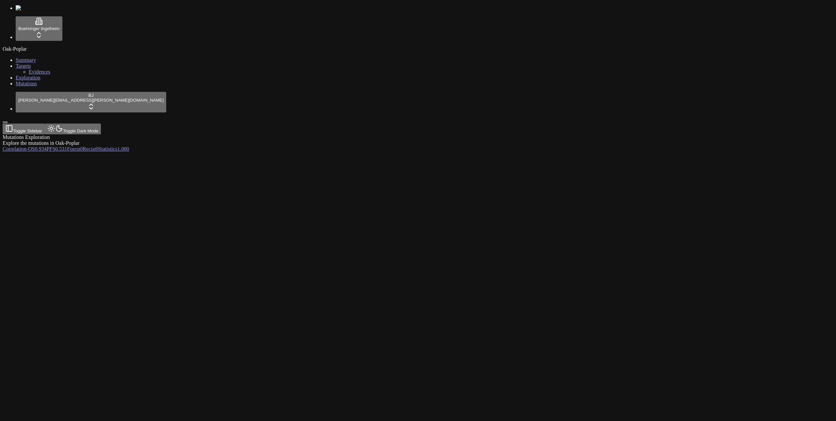
click at [98, 146] on span "0" at bounding box center [97, 149] width 3 height 6
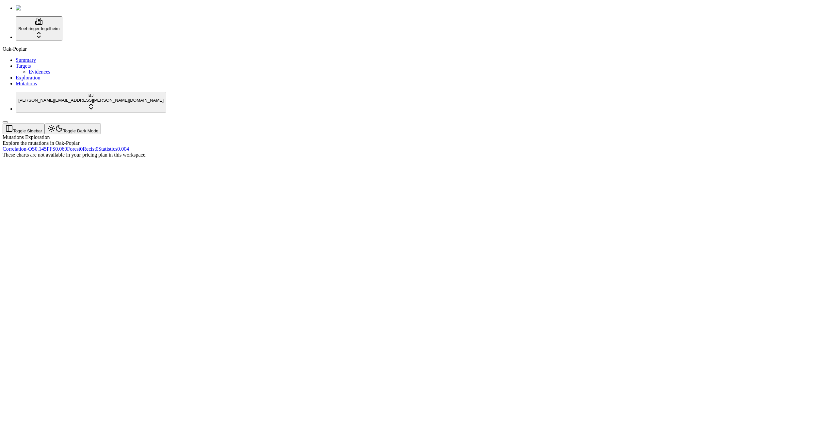
click at [83, 124] on button "Toggle Dark Mode" at bounding box center [73, 129] width 56 height 11
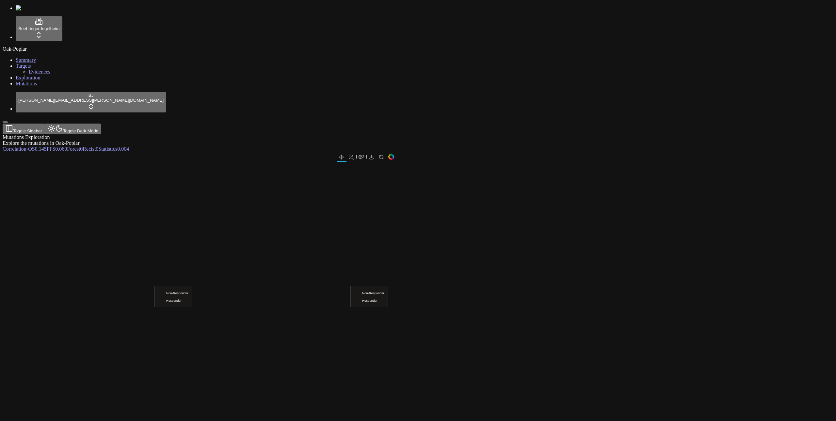
click at [83, 124] on button "Toggle Dark Mode" at bounding box center [73, 129] width 56 height 11
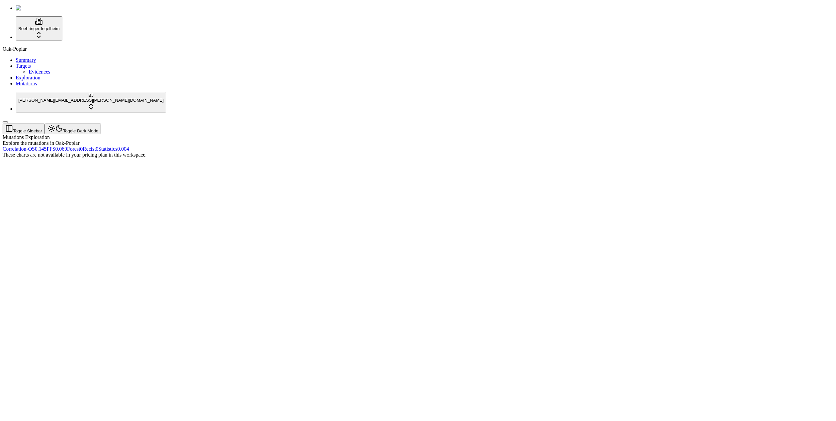
click at [83, 124] on button "Toggle Dark Mode" at bounding box center [73, 129] width 56 height 11
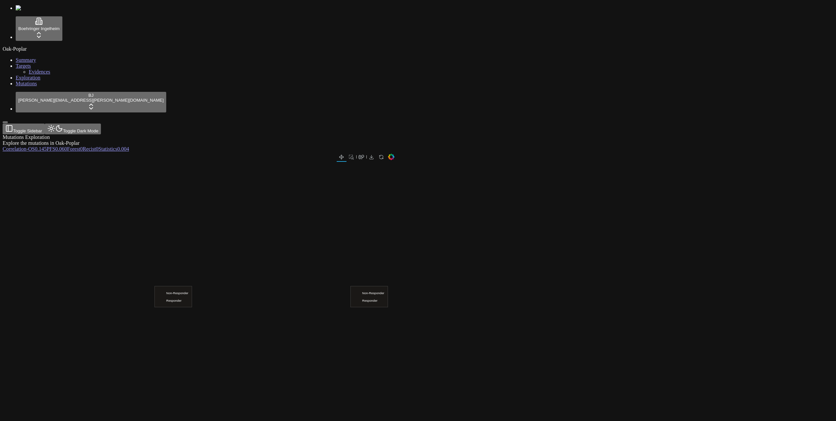
click at [129, 146] on span "0.004" at bounding box center [123, 149] width 12 height 6
click at [83, 124] on button "Toggle Dark Mode" at bounding box center [73, 129] width 56 height 11
click at [129, 146] on span "1.000" at bounding box center [123, 149] width 12 height 6
click at [478, 140] on div "Explore the mutations in Oak-Poplar" at bounding box center [387, 143] width 768 height 6
click at [27, 86] on span "Mutations" at bounding box center [26, 84] width 21 height 6
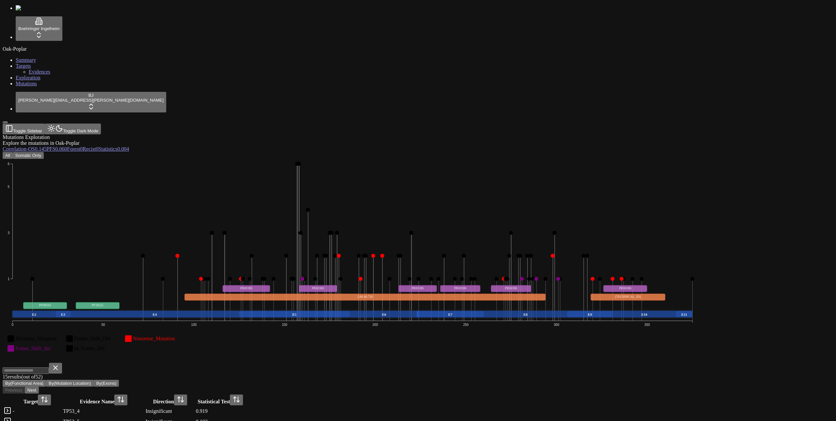
scroll to position [96, 0]
click at [11, 410] on link at bounding box center [8, 413] width 8 height 6
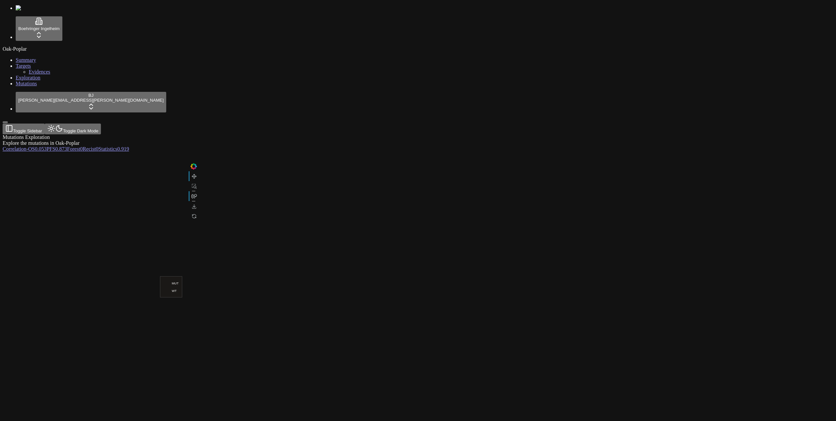
click at [299, 152] on div at bounding box center [387, 233] width 768 height 163
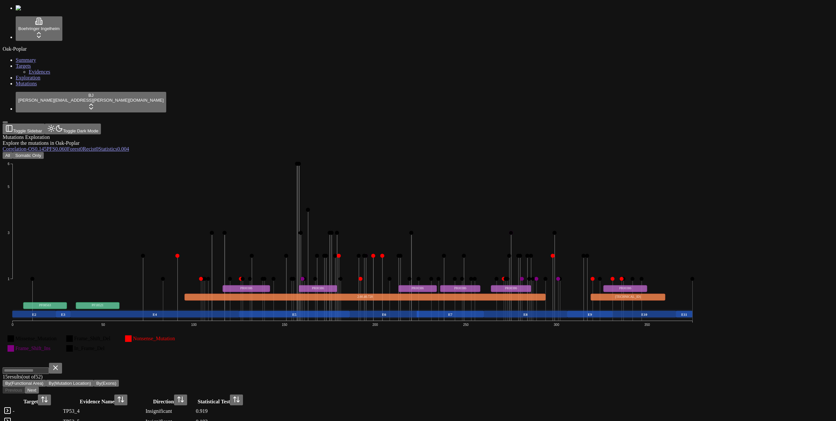
click at [44, 152] on button "Somatic Only" at bounding box center [28, 155] width 31 height 7
click at [253, 134] on div "Mutations Exploration Explore the mutations in Oak-Poplar Correlation - OS 0.14…" at bounding box center [387, 349] width 768 height 431
drag, startPoint x: 381, startPoint y: 312, endPoint x: 363, endPoint y: 314, distance: 18.1
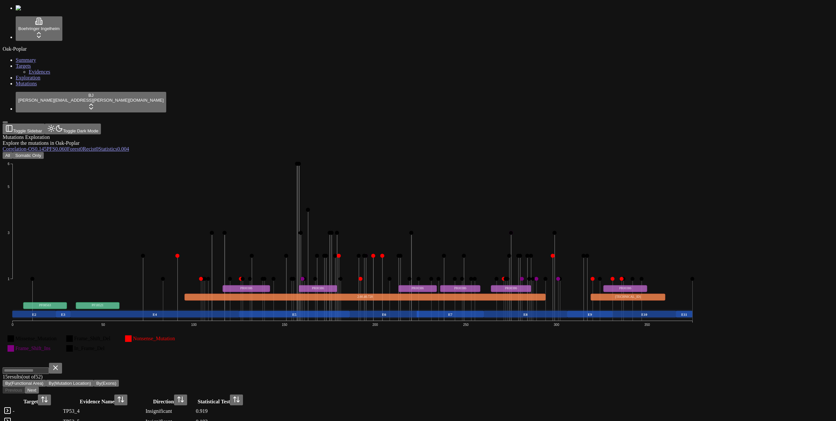
click at [44, 152] on button "Somatic Only" at bounding box center [28, 155] width 31 height 7
click at [11, 410] on link at bounding box center [8, 413] width 8 height 6
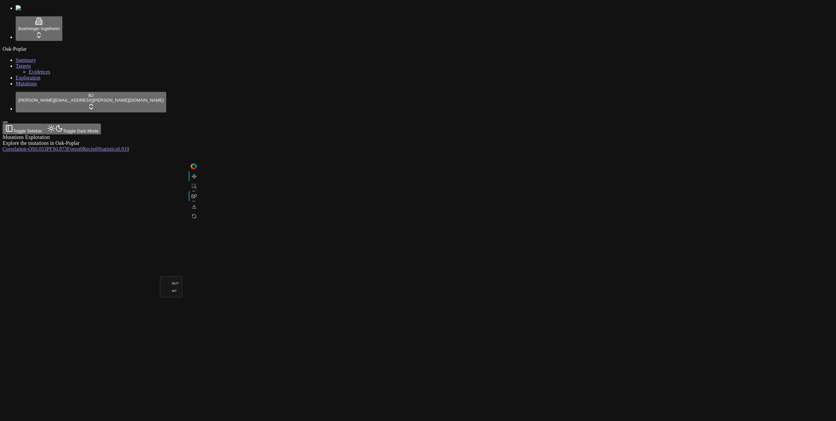
click at [349, 134] on div "Mutations Exploration Explore the mutations in Oak-Poplar" at bounding box center [387, 140] width 768 height 12
click at [381, 134] on div "Mutations Exploration Explore the mutations in Oak-Poplar" at bounding box center [387, 140] width 768 height 12
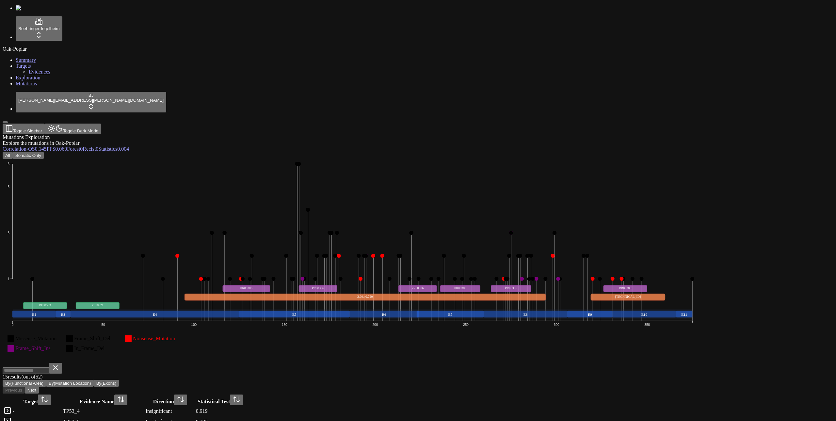
click at [402, 134] on div "Mutations Exploration Explore the mutations in Oak-Poplar Correlation - OS 0.14…" at bounding box center [387, 349] width 768 height 431
click at [403, 134] on div "Mutations Exploration Explore the mutations in Oak-Poplar" at bounding box center [387, 140] width 768 height 12
click at [374, 134] on div "Mutations Exploration Explore the mutations in Oak-Poplar" at bounding box center [387, 140] width 768 height 12
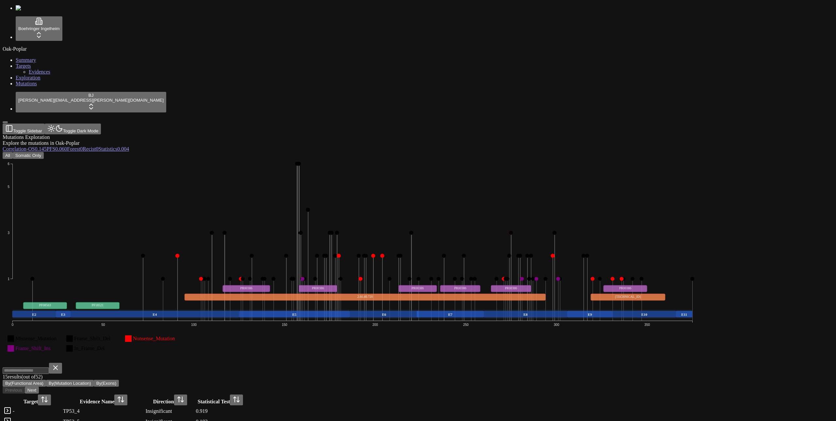
click at [374, 134] on div "Mutations Exploration Explore the mutations in Oak-Poplar" at bounding box center [387, 140] width 768 height 12
click at [381, 134] on div "Mutations Exploration Explore the mutations in Oak-Poplar Correlation - OS 0.14…" at bounding box center [387, 143] width 768 height 18
click at [377, 134] on div "Mutations Exploration Explore the mutations in Oak-Poplar Correlation - OS 0.14…" at bounding box center [387, 349] width 768 height 431
click at [433, 159] on icon "Missense_Mutation Frame_Shift_Del Nonsense_Mutation Frame_Shift_Ins In_Frame_De…" at bounding box center [353, 260] width 700 height 203
click at [538, 159] on div "Missense_Mutation Frame_Shift_Del Nonsense_Mutation Frame_Shift_Ins In_Frame_De…" at bounding box center [387, 362] width 768 height 407
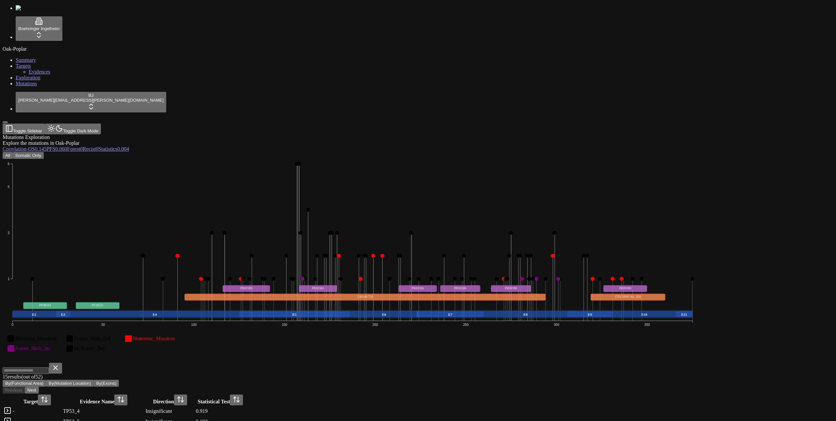
scroll to position [0, 0]
click at [438, 152] on div "All Somatic Only Missense_Mutation Frame_Shift_Del Nonsense_Mutation Frame_Shif…" at bounding box center [387, 359] width 768 height 414
click at [384, 159] on icon "Missense_Mutation Frame_Shift_Del Nonsense_Mutation Frame_Shift_Ins In_Frame_De…" at bounding box center [353, 260] width 700 height 203
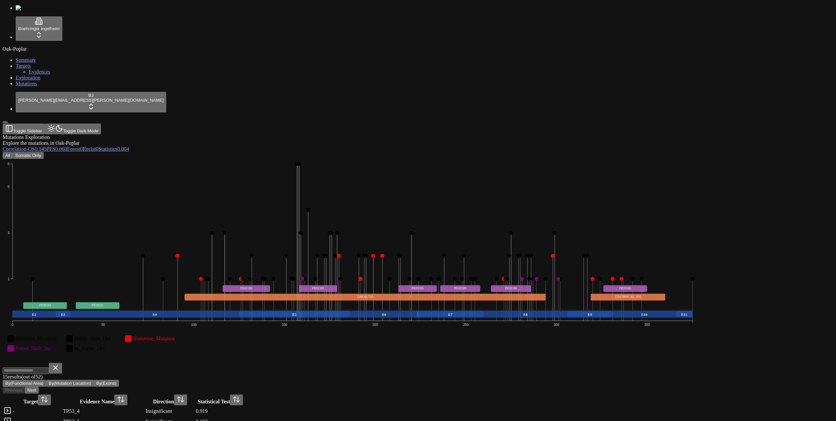
click at [393, 159] on icon "Missense_Mutation Frame_Shift_Del Nonsense_Mutation Frame_Shift_Ins In_Frame_De…" at bounding box center [353, 260] width 700 height 203
click at [327, 159] on icon "Missense_Mutation Frame_Shift_Del Nonsense_Mutation Frame_Shift_Ins In_Frame_De…" at bounding box center [353, 260] width 700 height 203
click at [367, 159] on icon "Missense_Mutation Frame_Shift_Del Nonsense_Mutation Frame_Shift_Ins In_Frame_De…" at bounding box center [353, 260] width 700 height 203
drag, startPoint x: 381, startPoint y: 319, endPoint x: 259, endPoint y: 318, distance: 121.9
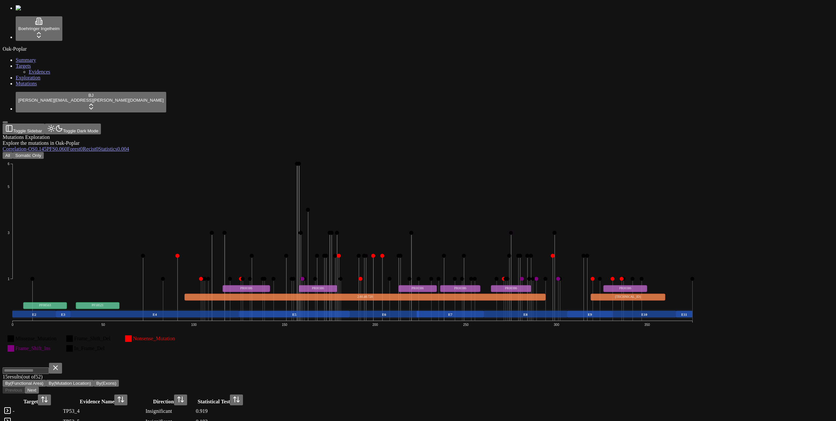
click at [445, 140] on div "Explore the mutations in Oak-Poplar" at bounding box center [387, 143] width 768 height 6
click at [502, 159] on div "Missense_Mutation Frame_Shift_Del Nonsense_Mutation Frame_Shift_Ins In_Frame_De…" at bounding box center [387, 362] width 768 height 407
click at [471, 159] on icon "Missense_Mutation Frame_Shift_Del Nonsense_Mutation Frame_Shift_Ins In_Frame_De…" at bounding box center [353, 260] width 700 height 203
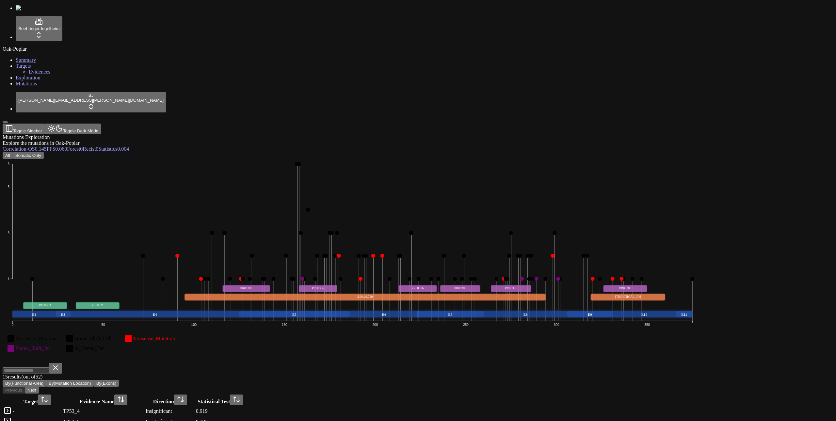
click at [489, 159] on icon "Missense_Mutation Frame_Shift_Del Nonsense_Mutation Frame_Shift_Ins In_Frame_De…" at bounding box center [353, 260] width 700 height 203
click at [483, 159] on icon "Missense_Mutation Frame_Shift_Del Nonsense_Mutation Frame_Shift_Ins In_Frame_De…" at bounding box center [353, 260] width 700 height 203
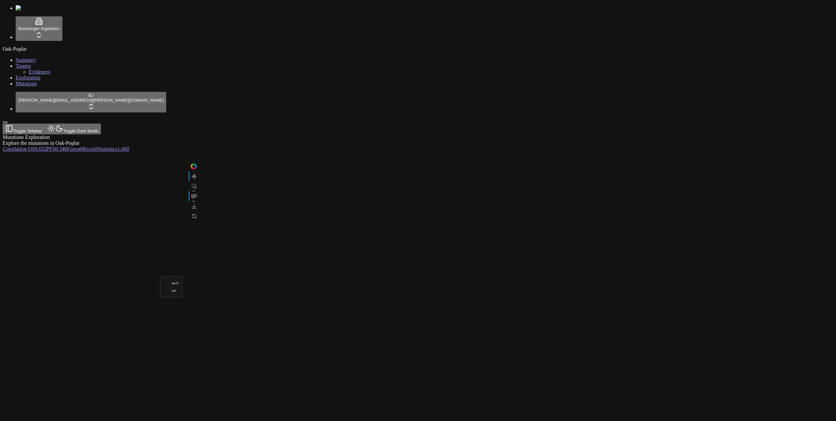
click at [644, 152] on div at bounding box center [387, 233] width 768 height 163
click at [652, 152] on div at bounding box center [387, 233] width 768 height 163
click at [28, 146] on link "Correlation -" at bounding box center [15, 149] width 25 height 6
click at [98, 146] on span "0" at bounding box center [97, 149] width 3 height 6
click at [83, 146] on span "0" at bounding box center [81, 149] width 3 height 6
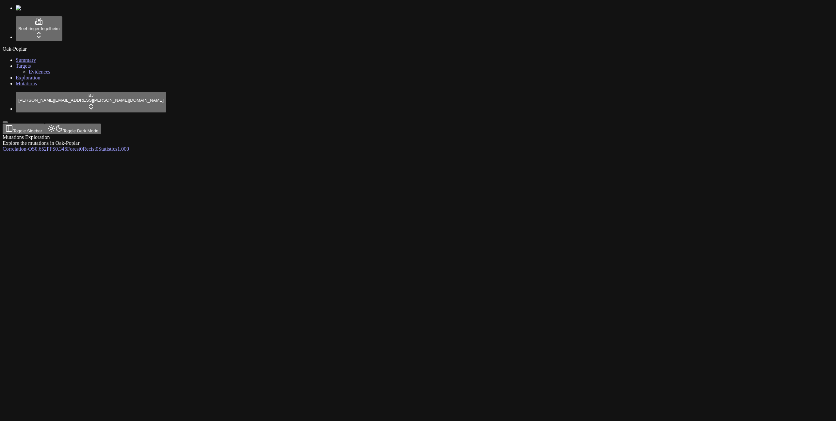
click at [67, 146] on span "0.346" at bounding box center [61, 149] width 12 height 6
click at [47, 146] on span "0.652" at bounding box center [41, 149] width 12 height 6
click at [28, 146] on span "-" at bounding box center [27, 149] width 2 height 6
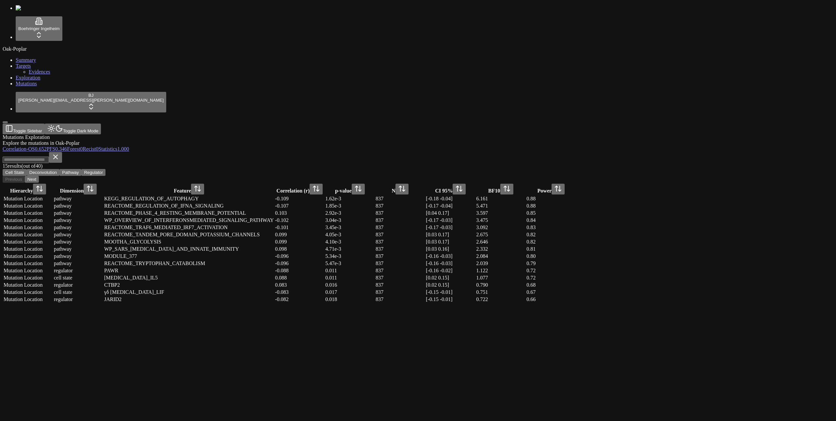
click at [467, 134] on div "Mutations Exploration Explore the mutations in Oak-Poplar" at bounding box center [387, 140] width 768 height 12
click at [53, 203] on div "Mutation Location" at bounding box center [28, 206] width 49 height 6
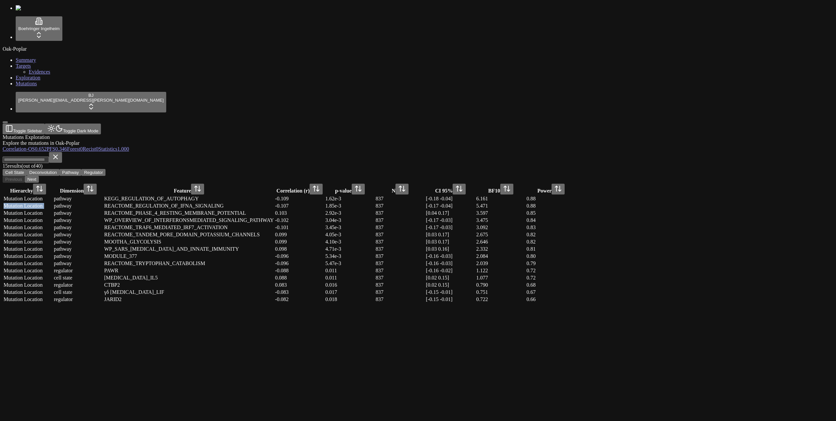
click at [53, 203] on div "Mutation Location" at bounding box center [28, 206] width 49 height 6
click at [53, 203] on td "Mutation Location" at bounding box center [28, 206] width 50 height 7
click at [227, 134] on div "Mutations Exploration Explore the mutations in Oak-Poplar" at bounding box center [387, 140] width 768 height 12
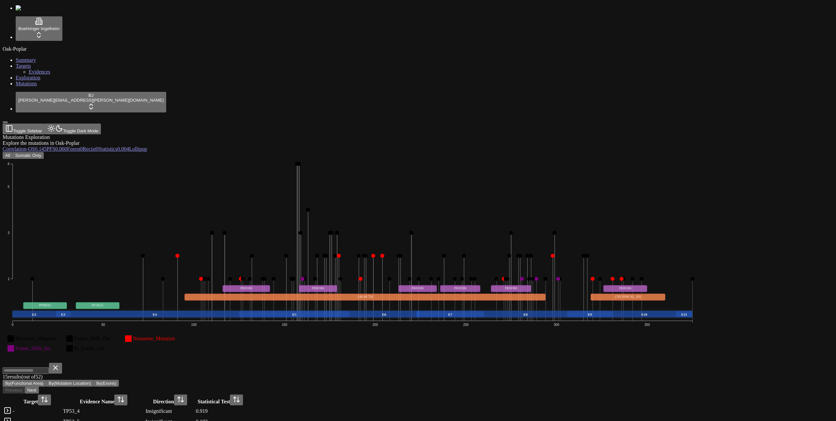
click at [11, 410] on link at bounding box center [8, 413] width 8 height 6
click at [216, 152] on div "All Somatic Only" at bounding box center [387, 155] width 768 height 7
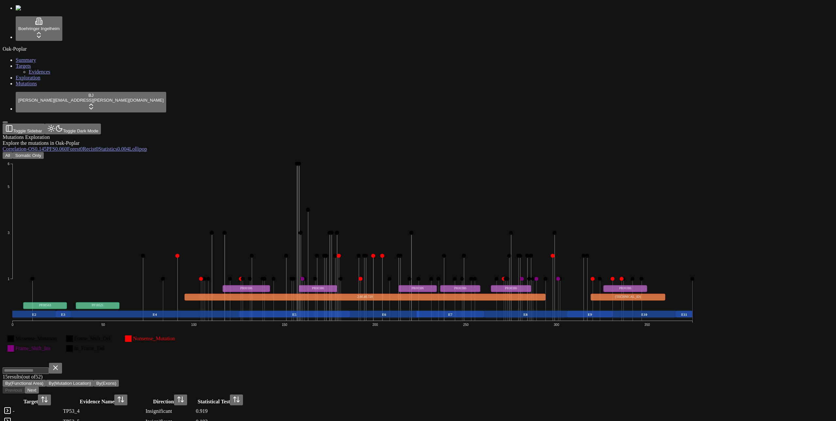
click at [39, 387] on button "Next" at bounding box center [32, 390] width 14 height 7
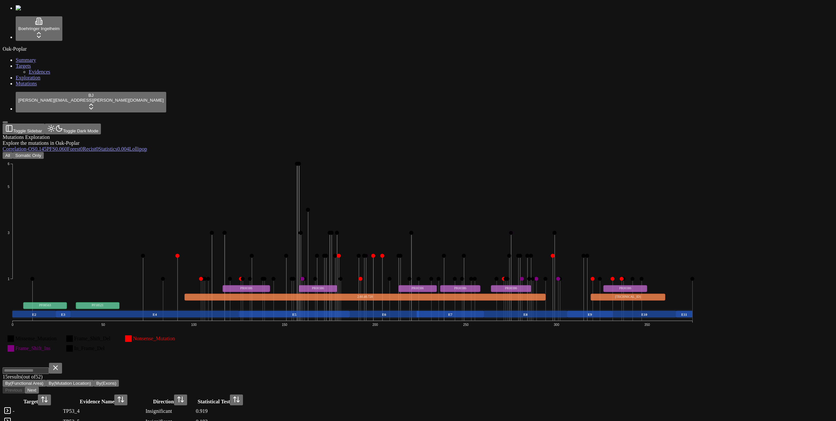
scroll to position [194, 0]
click at [39, 387] on button "Next" at bounding box center [32, 390] width 14 height 7
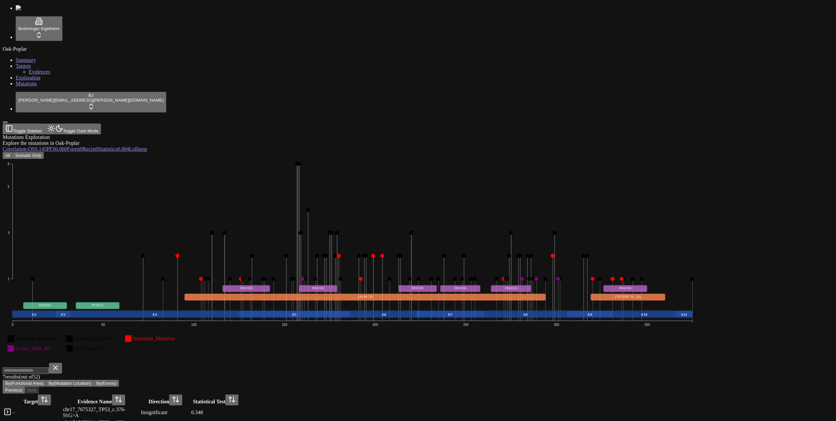
click at [512, 363] on div "7 result s (out of 52 ) By(Functional Area) By(Mutation Location) By(Exons) Pre…" at bounding box center [387, 378] width 768 height 31
click at [11, 411] on link at bounding box center [8, 414] width 8 height 6
click at [326, 263] on icon "Missense_Mutation Frame_Shift_Del Nonsense_Mutation Frame_Shift_Ins In_Frame_De…" at bounding box center [353, 260] width 700 height 203
click at [39, 387] on button "Next" at bounding box center [32, 390] width 14 height 7
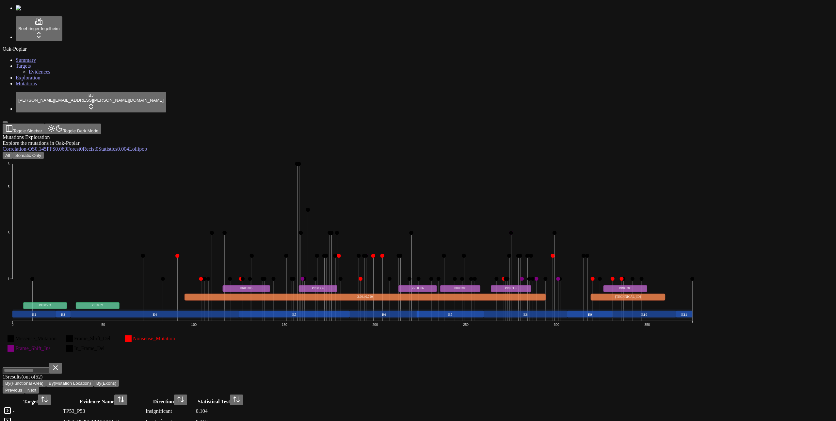
click at [39, 387] on button "Next" at bounding box center [32, 390] width 14 height 7
click at [771, 387] on div "Previous Next" at bounding box center [387, 390] width 768 height 7
click at [673, 292] on div "Missense_Mutation Frame_Shift_Del Nonsense_Mutation Frame_Shift_Ins In_Frame_De…" at bounding box center [387, 323] width 768 height 328
click at [257, 276] on icon "Missense_Mutation Frame_Shift_Del Nonsense_Mutation Frame_Shift_Ins In_Frame_De…" at bounding box center [353, 260] width 700 height 203
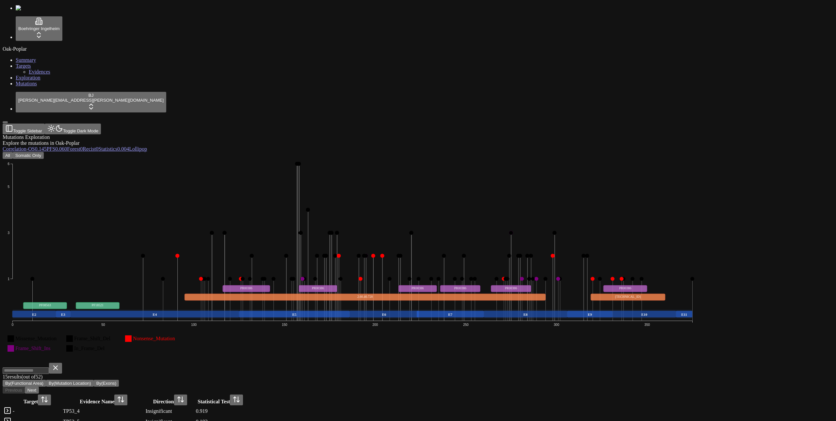
click at [354, 284] on icon "Missense_Mutation Frame_Shift_Del Nonsense_Mutation Frame_Shift_Ins In_Frame_De…" at bounding box center [353, 260] width 700 height 203
click at [13, 152] on button "All" at bounding box center [8, 155] width 10 height 7
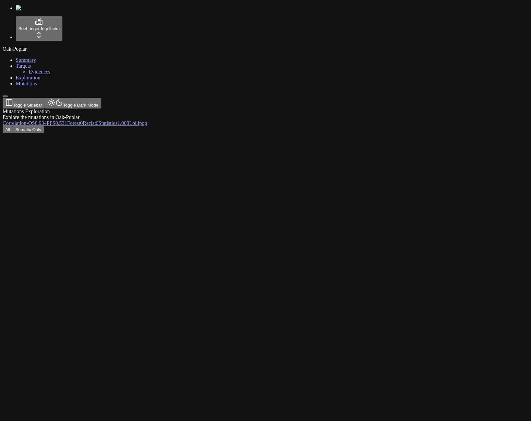
click at [377, 126] on div "All Somatic Only" at bounding box center [234, 129] width 463 height 7
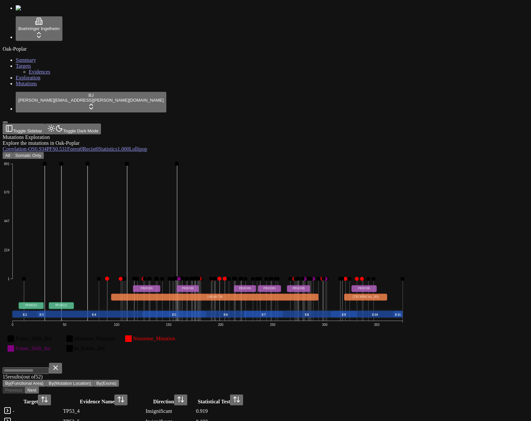
click at [377, 152] on div "All Somatic Only" at bounding box center [234, 155] width 463 height 7
click at [412, 290] on icon "Frame_Shift_Del Missense_Mutation Nonsense_Mutation Frame_Shift_Ins In_Frame_De…" at bounding box center [208, 260] width 410 height 203
click at [44, 152] on button "Somatic Only" at bounding box center [28, 155] width 31 height 7
click at [13, 152] on button "All" at bounding box center [8, 155] width 10 height 7
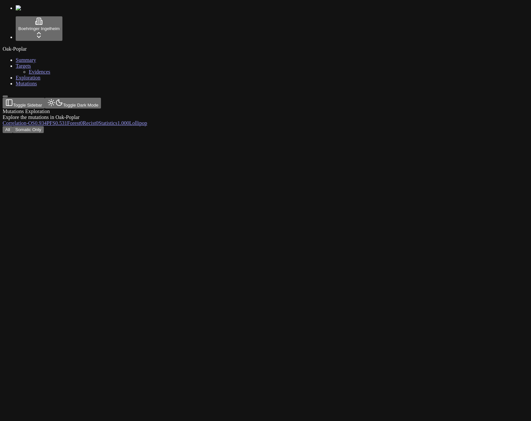
click at [96, 126] on div "All Somatic Only" at bounding box center [234, 129] width 463 height 7
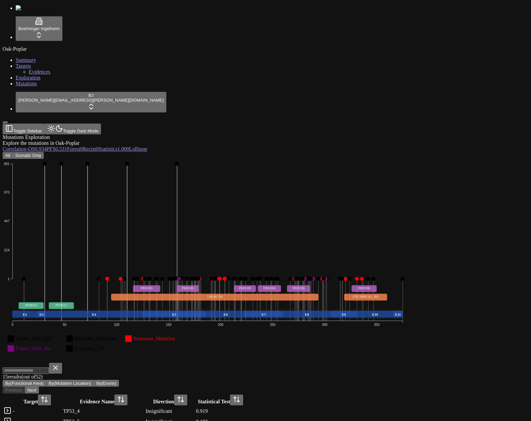
click at [44, 152] on button "Somatic Only" at bounding box center [28, 155] width 31 height 7
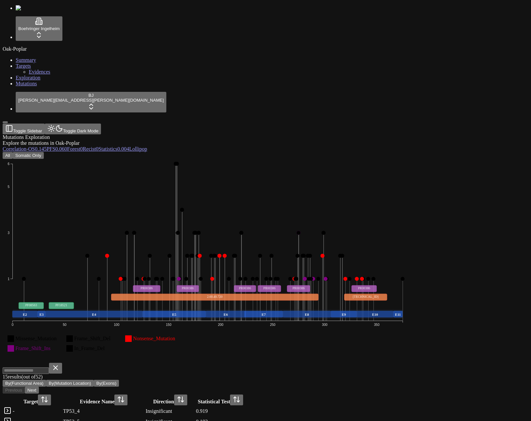
click at [13, 152] on button "All" at bounding box center [8, 155] width 10 height 7
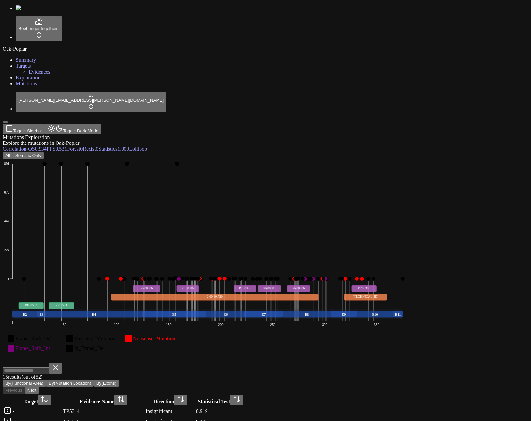
click at [193, 152] on div "All Somatic Only" at bounding box center [234, 155] width 463 height 7
click at [353, 283] on icon "Frame_Shift_Del Missense_Mutation Nonsense_Mutation Frame_Shift_Ins In_Frame_De…" at bounding box center [208, 260] width 410 height 203
click at [144, 408] on div "TP53_4" at bounding box center [103, 411] width 81 height 6
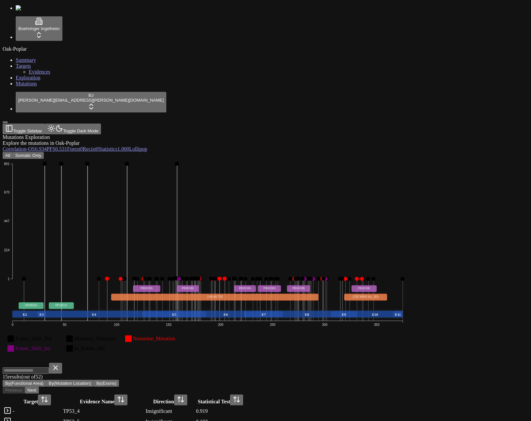
click at [376, 287] on icon "Frame_Shift_Del Missense_Mutation Nonsense_Mutation Frame_Shift_Ins In_Frame_De…" at bounding box center [208, 260] width 410 height 203
click at [44, 152] on button "Somatic Only" at bounding box center [28, 155] width 31 height 7
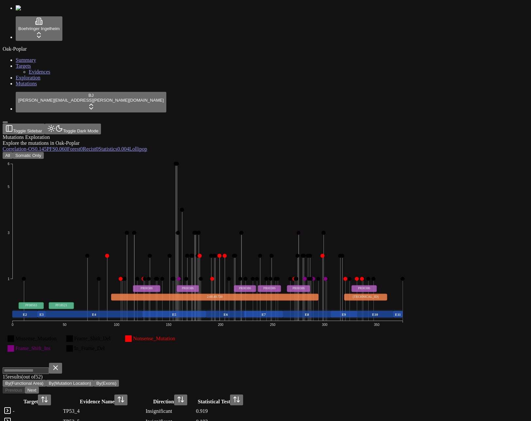
click at [13, 152] on button "All" at bounding box center [8, 155] width 10 height 7
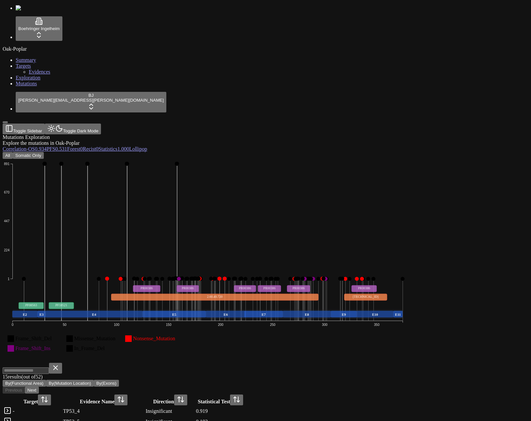
click at [362, 278] on icon "Frame_Shift_Del Missense_Mutation Nonsense_Mutation Frame_Shift_Ins In_Frame_De…" at bounding box center [208, 260] width 410 height 203
click at [335, 278] on icon "Frame_Shift_Del Missense_Mutation Nonsense_Mutation Frame_Shift_Ins In_Frame_De…" at bounding box center [208, 260] width 410 height 203
click at [178, 272] on icon "Frame_Shift_Del Missense_Mutation Nonsense_Mutation Frame_Shift_Ins In_Frame_De…" at bounding box center [208, 260] width 410 height 203
click at [115, 336] on text "Missense_Mutation" at bounding box center [94, 339] width 41 height 6
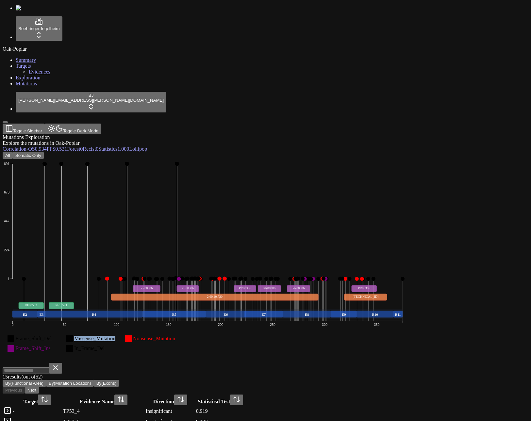
click at [115, 336] on text "Missense_Mutation" at bounding box center [94, 339] width 41 height 6
click at [105, 345] on text "In_Frame_Del" at bounding box center [89, 348] width 31 height 6
click at [51, 345] on text "Frame_Shift_Ins" at bounding box center [32, 348] width 35 height 6
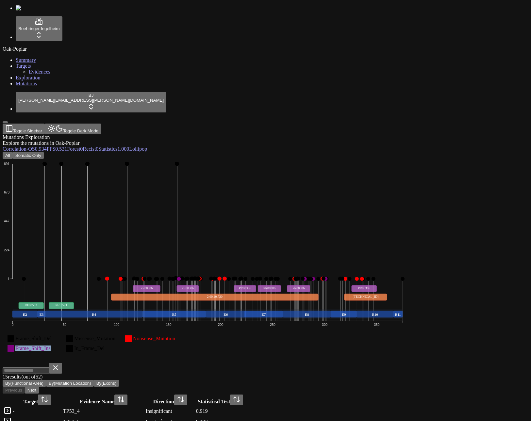
click at [51, 345] on text "Frame_Shift_Ins" at bounding box center [32, 348] width 35 height 6
click at [52, 336] on text "Frame_Shift_Del" at bounding box center [33, 339] width 37 height 6
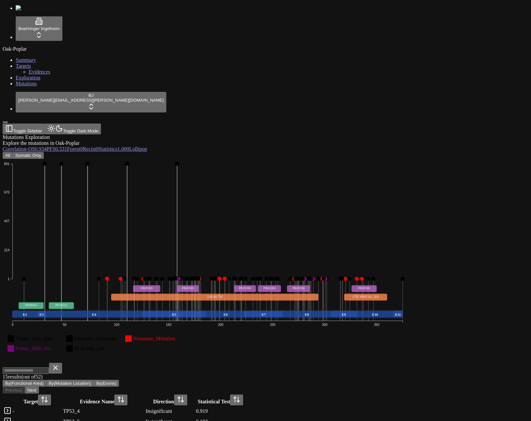
click at [243, 394] on button at bounding box center [236, 399] width 13 height 11
click at [404, 159] on div "Frame_Shift_Del Missense_Mutation Nonsense_Mutation Frame_Shift_Ins In_Frame_De…" at bounding box center [234, 362] width 463 height 407
click at [389, 159] on icon "Frame_Shift_Del Missense_Mutation Nonsense_Mutation Frame_Shift_Ins In_Frame_De…" at bounding box center [208, 260] width 410 height 203
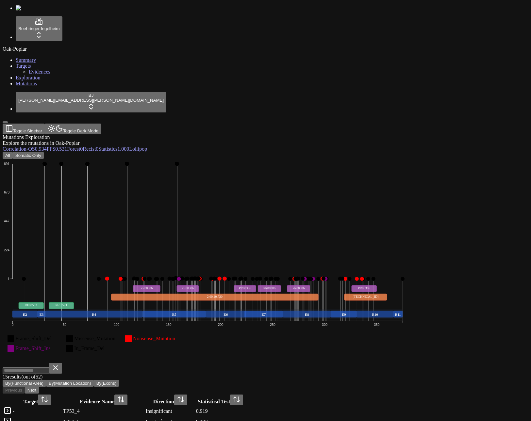
click at [257, 152] on div "All Somatic Only Frame_Shift_Del Missense_Mutation Nonsense_Mutation Frame_Shif…" at bounding box center [234, 359] width 463 height 414
click at [46, 380] on button "By(Functional Area)" at bounding box center [24, 383] width 43 height 7
click at [94, 380] on button "By(Mutation Location)" at bounding box center [70, 383] width 48 height 7
click at [119, 380] on button "By(Exons)" at bounding box center [106, 383] width 25 height 7
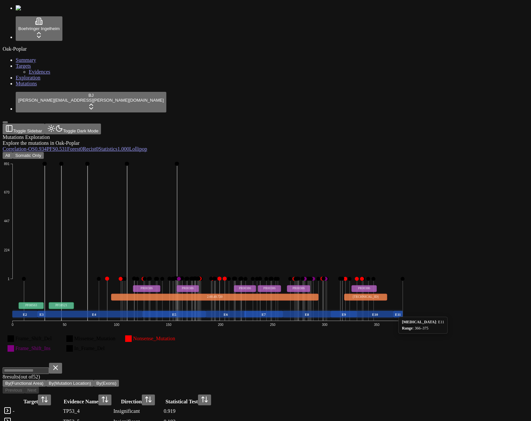
click at [412, 288] on icon "Frame_Shift_Del Missense_Mutation Nonsense_Mutation Frame_Shift_Ins In_Frame_De…" at bounding box center [208, 260] width 410 height 203
click at [211, 394] on button at bounding box center [204, 399] width 13 height 11
click at [82, 146] on span "-" at bounding box center [81, 149] width 2 height 6
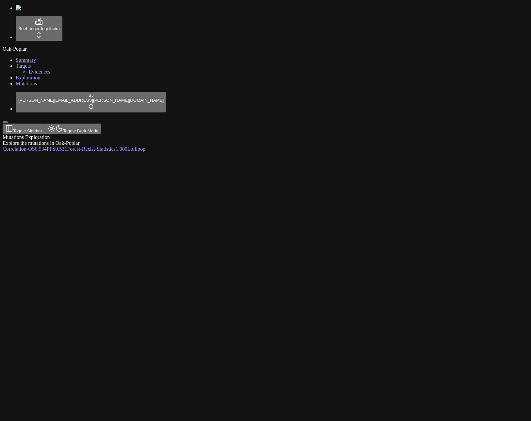
click at [97, 146] on span "-" at bounding box center [96, 149] width 2 height 6
click at [67, 146] on span "0.531" at bounding box center [61, 149] width 12 height 6
click at [284, 152] on div at bounding box center [234, 238] width 463 height 173
click at [145, 146] on span "Lollipop" at bounding box center [136, 149] width 18 height 6
click at [466, 152] on div at bounding box center [234, 233] width 463 height 163
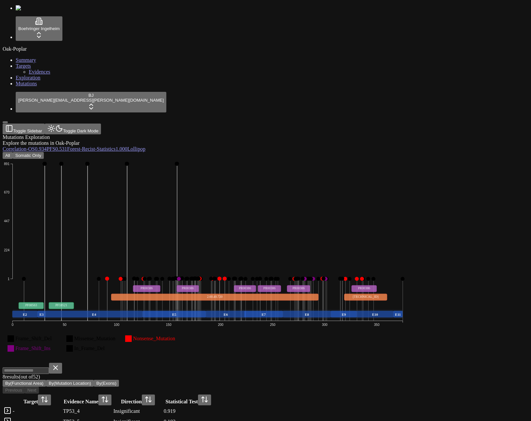
scroll to position [74, 0]
click at [94, 380] on button "By(Mutation Location)" at bounding box center [70, 383] width 48 height 7
click at [39, 387] on button "Next" at bounding box center [32, 390] width 14 height 7
click at [243, 394] on button at bounding box center [236, 399] width 13 height 11
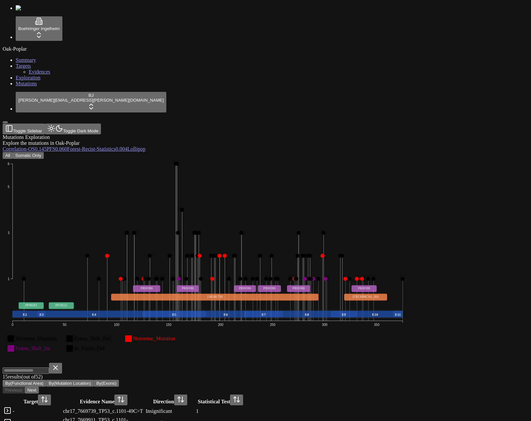
click at [243, 394] on button at bounding box center [236, 399] width 13 height 11
click at [409, 290] on icon "Missense_Mutation Frame_Shift_Del Nonsense_Mutation Frame_Shift_Ins In_Frame_De…" at bounding box center [208, 260] width 410 height 203
click at [11, 410] on link at bounding box center [8, 413] width 8 height 6
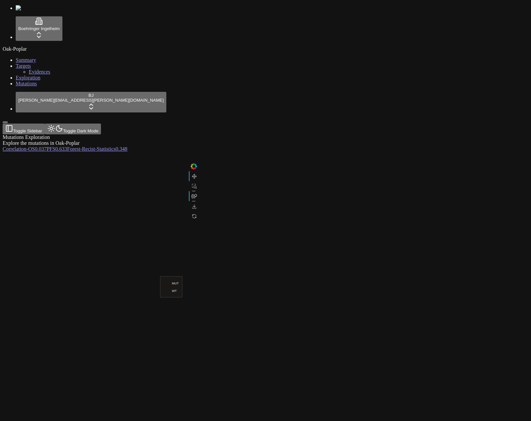
click at [87, 258] on div at bounding box center [234, 233] width 463 height 163
click at [28, 146] on span "-" at bounding box center [27, 149] width 2 height 6
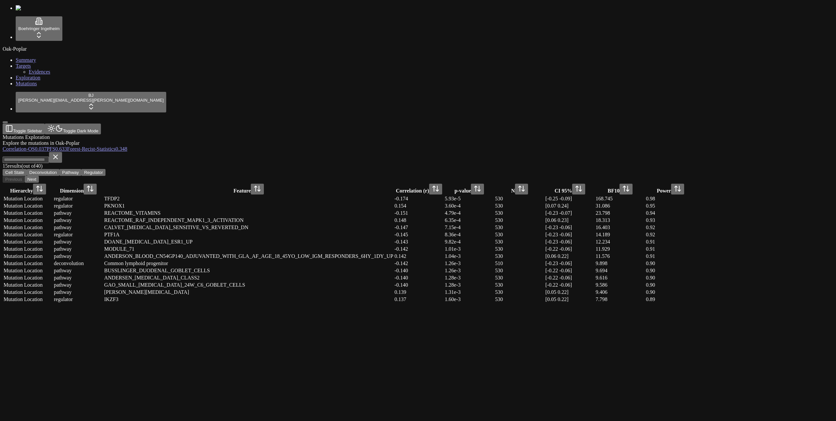
click at [442, 184] on button at bounding box center [435, 189] width 13 height 11
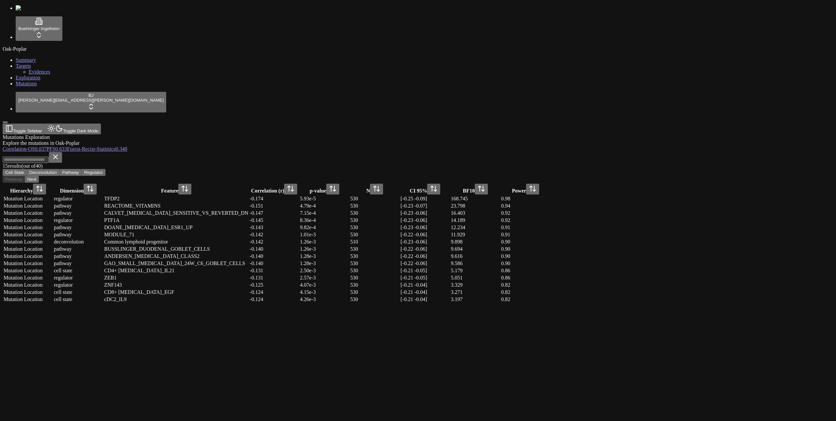
click at [297, 184] on button at bounding box center [290, 189] width 13 height 11
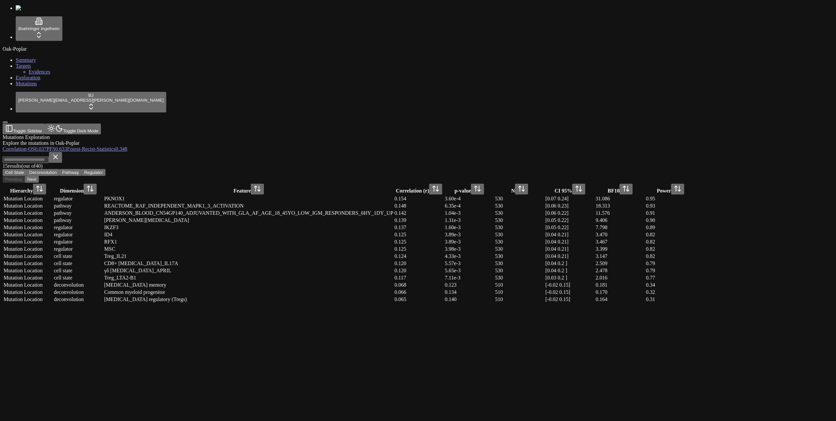
click at [442, 184] on button at bounding box center [435, 189] width 13 height 11
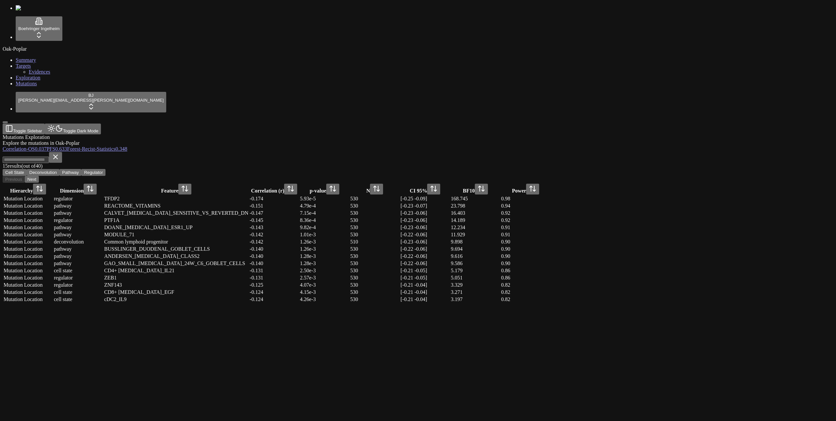
click at [297, 184] on button at bounding box center [290, 189] width 13 height 11
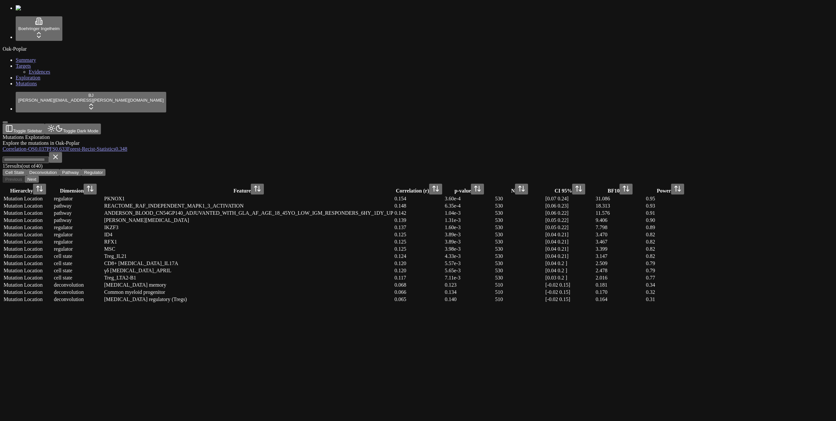
click at [442, 184] on button at bounding box center [435, 189] width 13 height 11
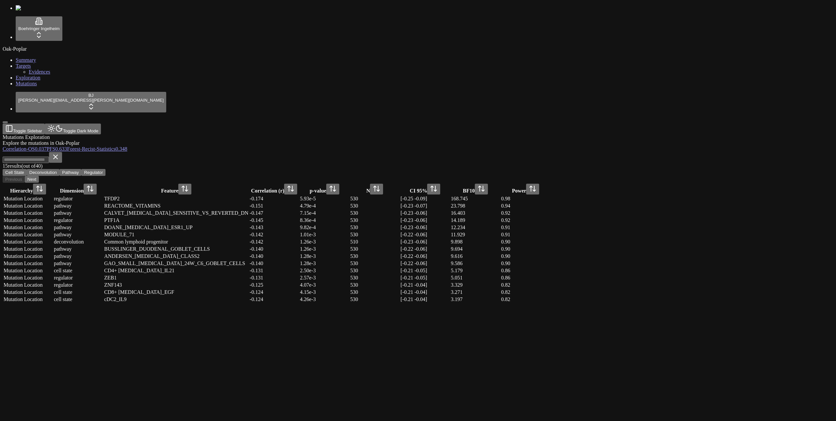
click at [339, 184] on button at bounding box center [332, 189] width 13 height 11
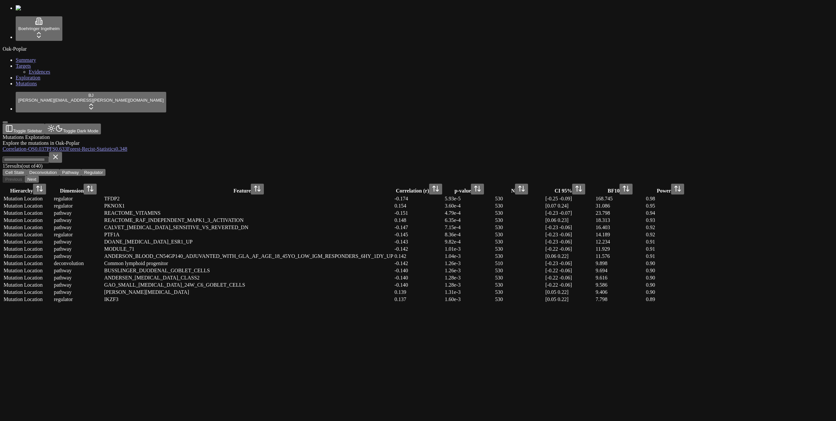
click at [531, 184] on button at bounding box center [578, 189] width 13 height 11
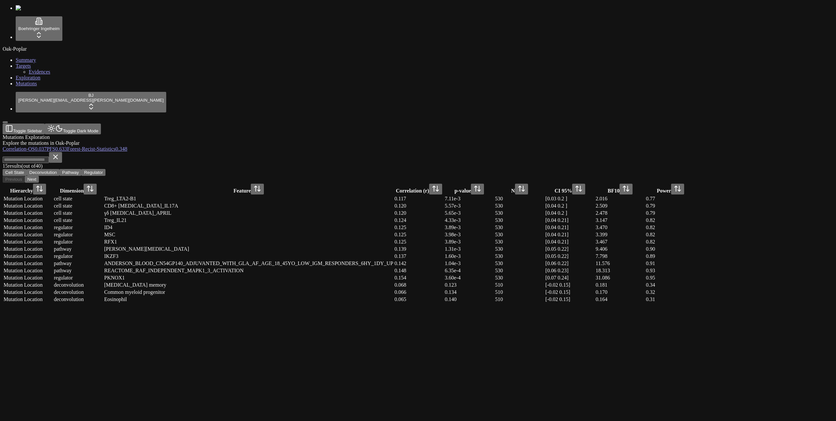
click at [531, 184] on button at bounding box center [578, 189] width 13 height 11
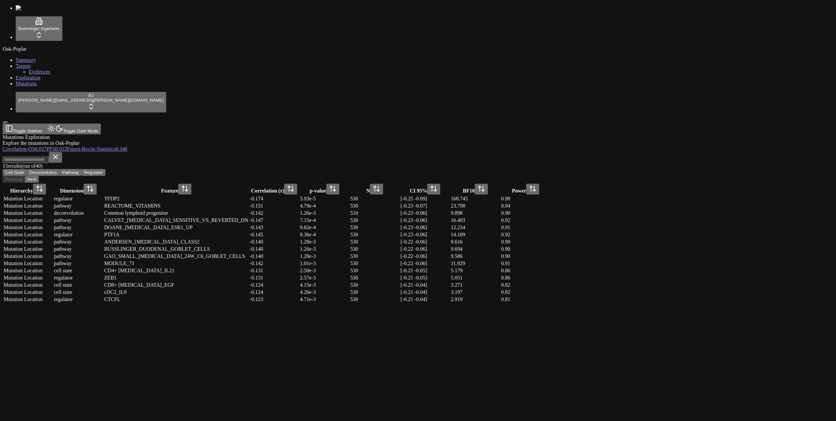
click at [531, 134] on div "Mutations Exploration Explore the mutations in Oak-Poplar Correlation - OS 0.03…" at bounding box center [387, 218] width 768 height 169
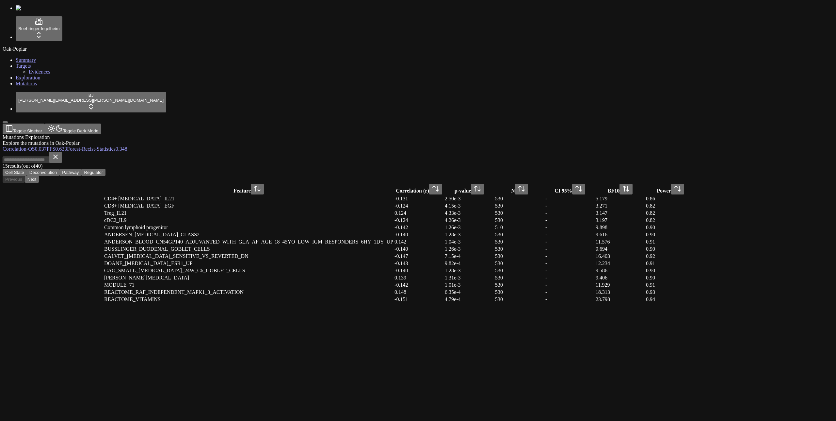
click at [414, 303] on div "Mutations Exploration Explore the mutations in Oak-Poplar Correlation - OS 0.03…" at bounding box center [387, 218] width 768 height 169
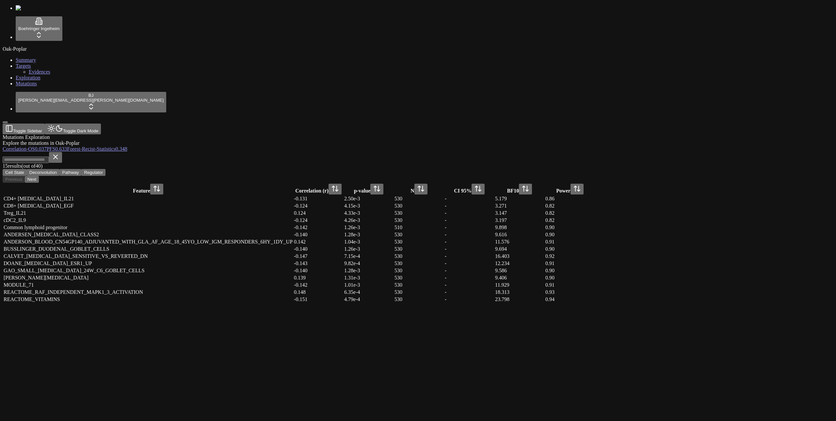
drag, startPoint x: 650, startPoint y: 291, endPoint x: 652, endPoint y: 297, distance: 6.2
click at [531, 291] on div "Mutations Exploration Explore the mutations in Oak-Poplar Correlation - OS 0.03…" at bounding box center [387, 218] width 768 height 169
click at [531, 303] on div "Mutations Exploration Explore the mutations in Oak-Poplar Correlation - OS 0.03…" at bounding box center [387, 218] width 768 height 169
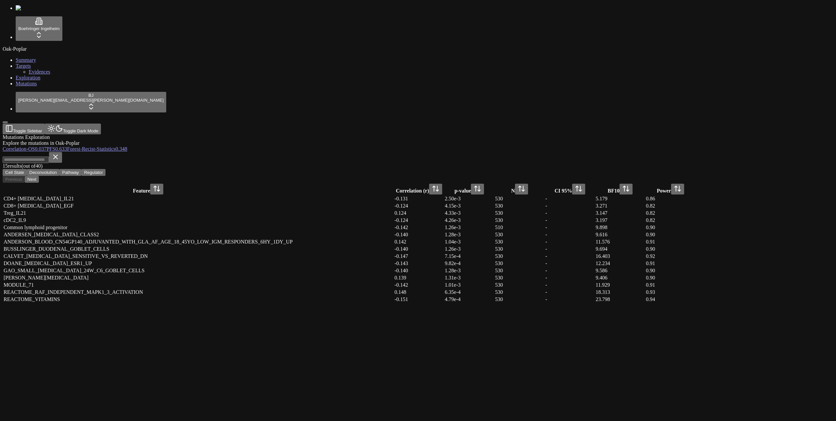
click at [531, 303] on div "Mutations Exploration Explore the mutations in Oak-Poplar Correlation - OS 0.03…" at bounding box center [387, 218] width 768 height 169
click at [526, 291] on div "Mutations Exploration Explore the mutations in Oak-Poplar Correlation - OS 0.03…" at bounding box center [387, 218] width 768 height 169
click at [531, 287] on div "Mutations Exploration Explore the mutations in Oak-Poplar Correlation - OS 0.03…" at bounding box center [387, 218] width 768 height 169
click at [531, 296] on div "Mutations Exploration Explore the mutations in Oak-Poplar Correlation - OS 0.03…" at bounding box center [387, 218] width 768 height 169
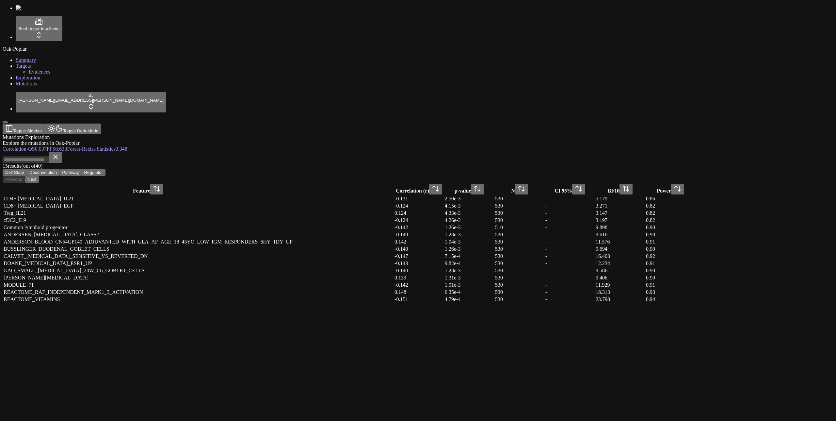
click at [531, 295] on div "Mutations Exploration Explore the mutations in Oak-Poplar Correlation - OS 0.03…" at bounding box center [387, 218] width 768 height 169
click at [484, 184] on button at bounding box center [477, 189] width 13 height 11
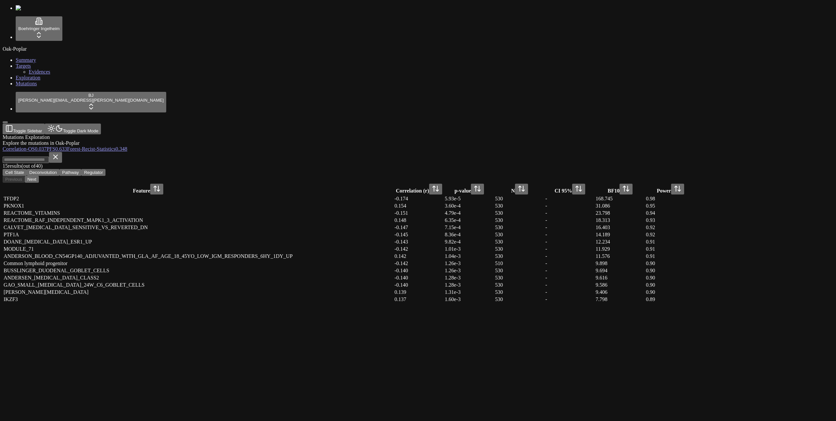
click at [484, 184] on button at bounding box center [477, 189] width 13 height 11
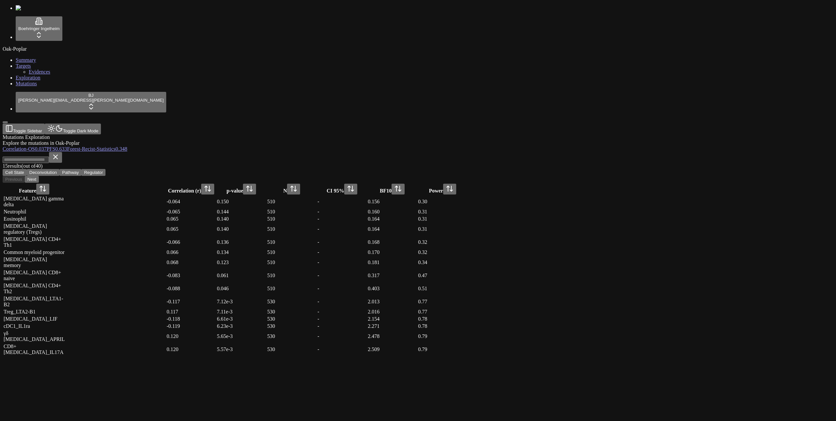
click at [256, 184] on button at bounding box center [249, 189] width 13 height 11
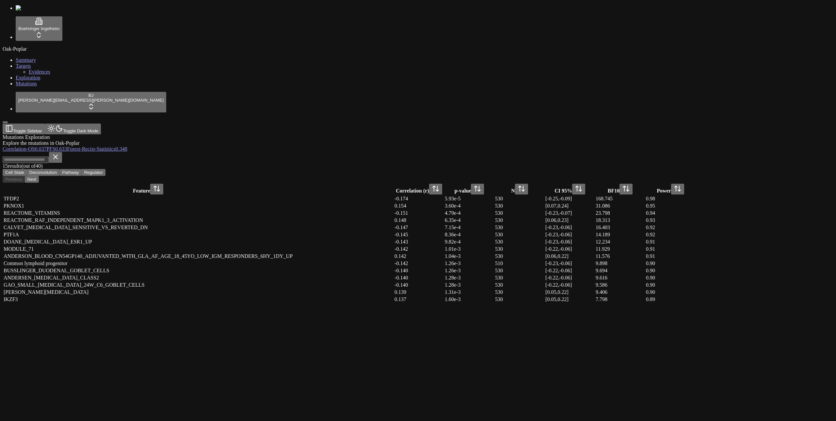
click at [662, 302] on div "Mutations Exploration Explore the mutations in Oak-Poplar Correlation - OS 0.03…" at bounding box center [387, 218] width 768 height 169
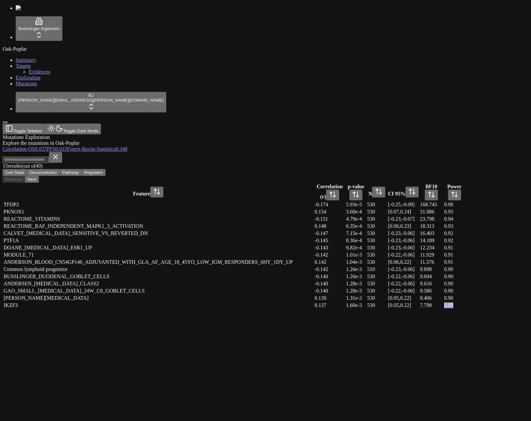
click at [421, 309] on div "Mutations Exploration Explore the mutations in Oak-Poplar Correlation - OS 0.03…" at bounding box center [234, 221] width 463 height 175
click at [347, 134] on div "Mutations Exploration Explore the mutations in Oak-Poplar Correlation - OS 0.03…" at bounding box center [234, 221] width 463 height 175
click at [531, 65] on html "Boehringer Ingelheim Oak-Poplar Summary Targets Evidences Exploration Mutations…" at bounding box center [265, 156] width 531 height 312
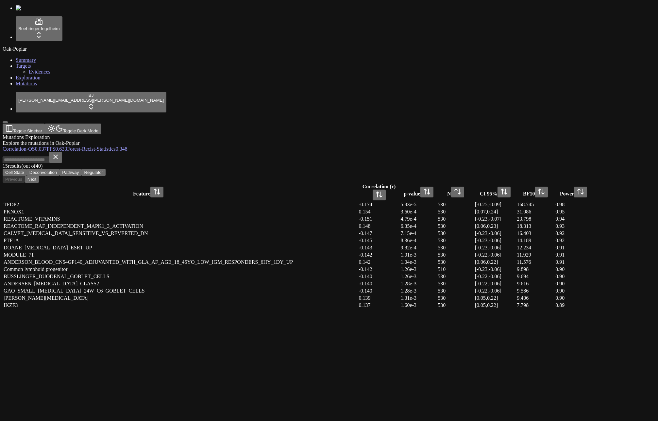
click at [495, 152] on div "15 result s (out of 40 ) Cell State Deconvolution Pathway Regulator Previous Ne…" at bounding box center [298, 167] width 590 height 31
click at [506, 297] on div "Mutations Exploration Explore the mutations in Oak-Poplar Correlation - OS 0.03…" at bounding box center [298, 221] width 590 height 175
click at [34, 312] on html "Boehringer Ingelheim Oak-Poplar Summary Targets Evidences Exploration Mutations…" at bounding box center [329, 156] width 658 height 312
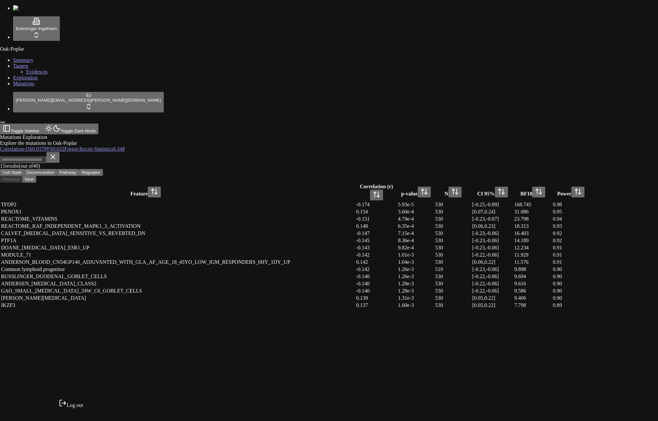
click at [153, 312] on html "Boehringer Ingelheim Oak-Poplar Summary Targets Evidences Exploration Mutations…" at bounding box center [329, 156] width 658 height 312
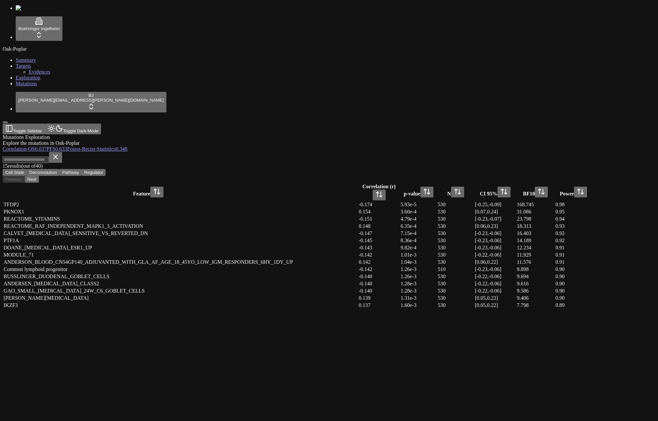
click at [548, 134] on div "Mutations Exploration Explore the mutations in Oak-Poplar Correlation - OS 0.03…" at bounding box center [298, 221] width 590 height 175
click at [251, 134] on div "Mutations Exploration Explore the mutations in Oak-Poplar" at bounding box center [298, 140] width 590 height 12
click at [557, 152] on div "15 result s (out of 40 ) Cell State Deconvolution Pathway Regulator Previous Ne…" at bounding box center [298, 167] width 590 height 31
click at [288, 140] on div "Explore the mutations in Oak-Poplar" at bounding box center [298, 143] width 590 height 6
click at [300, 134] on div "Mutations Exploration Explore the mutations in Oak-Poplar" at bounding box center [298, 140] width 590 height 12
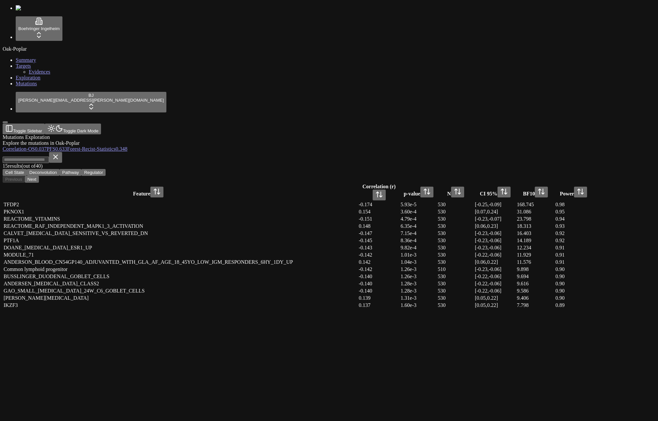
click at [300, 134] on div "Mutations Exploration Explore the mutations in Oak-Poplar" at bounding box center [298, 140] width 590 height 12
click at [346, 134] on div "Mutations Exploration Explore the mutations in Oak-Poplar" at bounding box center [298, 140] width 590 height 12
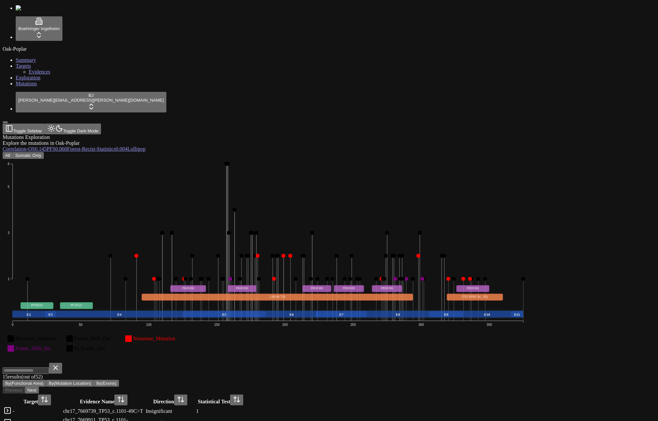
scroll to position [196, 0]
click at [94, 380] on button "By(Mutation Location)" at bounding box center [70, 383] width 48 height 7
click at [62, 408] on div "-" at bounding box center [37, 411] width 49 height 6
click at [39, 387] on button "Next" at bounding box center [32, 390] width 14 height 7
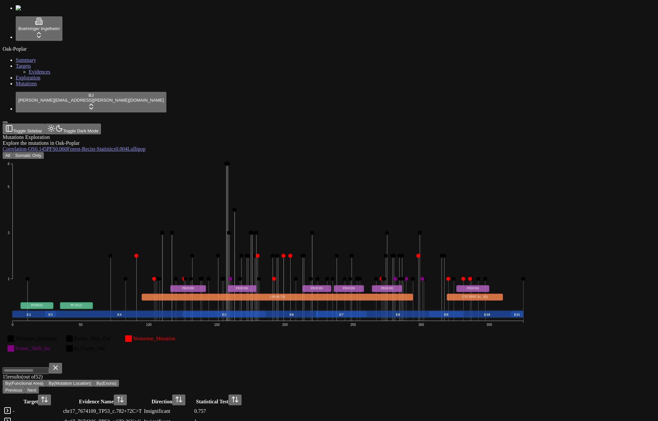
click at [39, 387] on button "Next" at bounding box center [32, 390] width 14 height 7
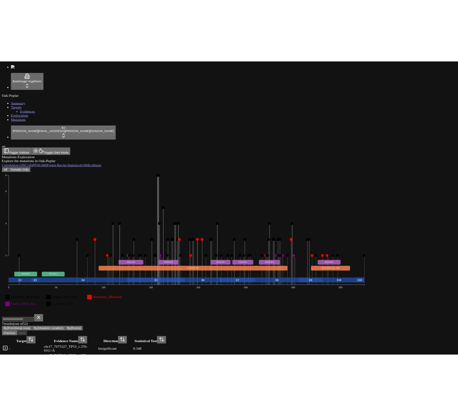
scroll to position [57, 0]
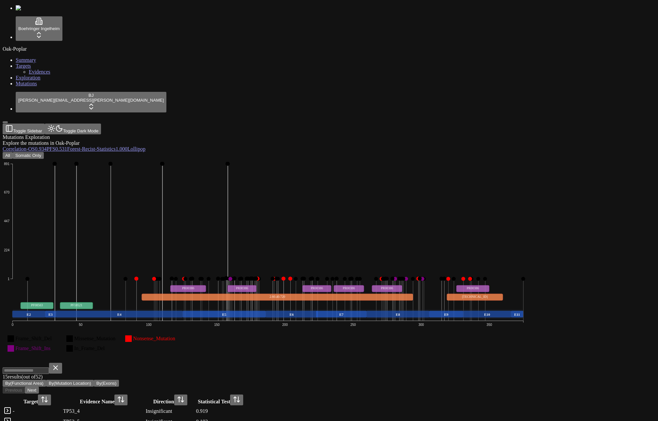
click at [44, 152] on button "Somatic Only" at bounding box center [28, 155] width 31 height 7
click at [29, 74] on span "Evidences" at bounding box center [40, 72] width 22 height 6
click at [11, 410] on link at bounding box center [8, 413] width 8 height 6
click at [655, 275] on div "Boehringer Ingelheim Oak-Poplar Summary Targets Evidences Exploration Mutations…" at bounding box center [329, 285] width 652 height 560
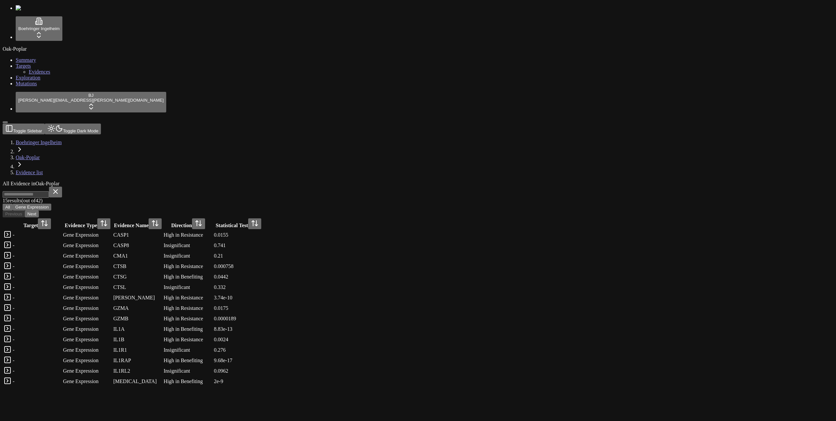
click at [62, 230] on td "-" at bounding box center [37, 235] width 50 height 10
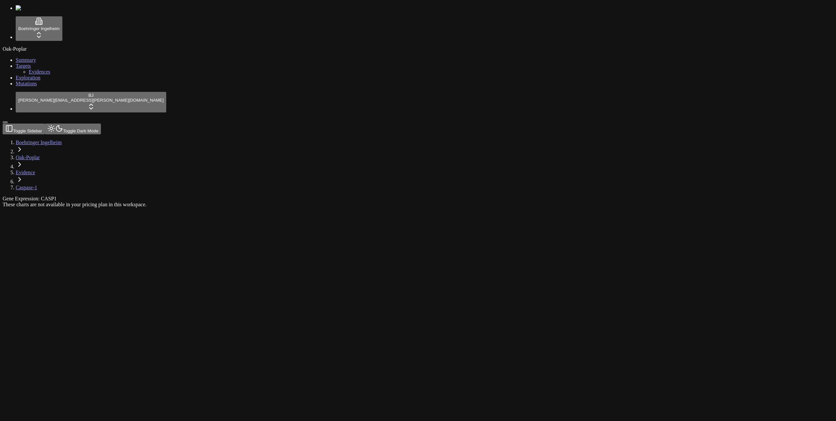
click at [259, 202] on div "These charts are not available in your pricing plan in this workspace." at bounding box center [387, 205] width 768 height 6
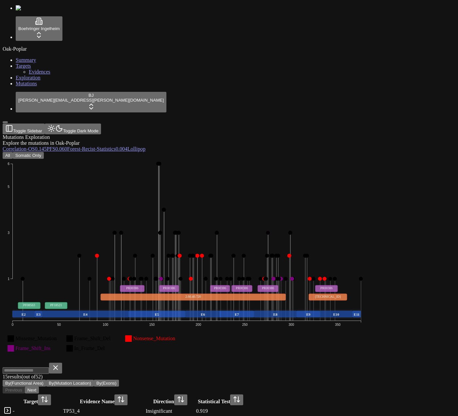
drag, startPoint x: 355, startPoint y: 276, endPoint x: 355, endPoint y: 280, distance: 4.4
click at [355, 277] on icon "Missense_Mutation Frame_Shift_Del Nonsense_Mutation Frame_Shift_Ins In_Frame_De…" at bounding box center [187, 260] width 368 height 203
click at [44, 152] on button "Somatic Only" at bounding box center [28, 155] width 31 height 7
click at [144, 408] on div "TP53_4" at bounding box center [103, 411] width 81 height 6
click at [44, 152] on button "Somatic Only" at bounding box center [28, 155] width 31 height 7
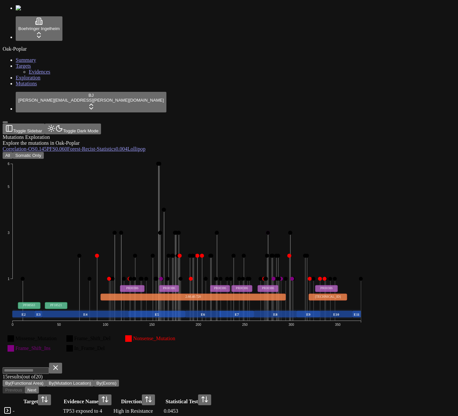
click at [347, 280] on icon "Missense_Mutation Frame_Shift_Del Nonsense_Mutation Frame_Shift_Ins In_Frame_De…" at bounding box center [187, 260] width 368 height 203
click at [112, 408] on div "TP53 exposed to 4" at bounding box center [87, 411] width 49 height 6
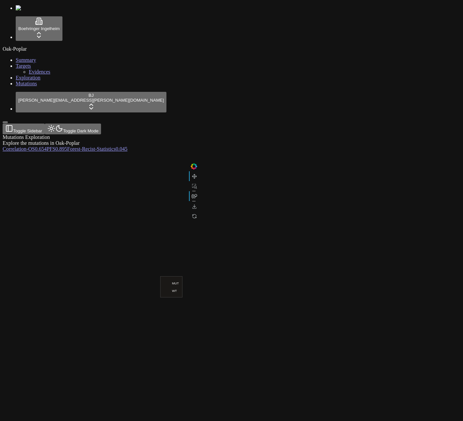
click at [28, 146] on span "-" at bounding box center [27, 149] width 2 height 6
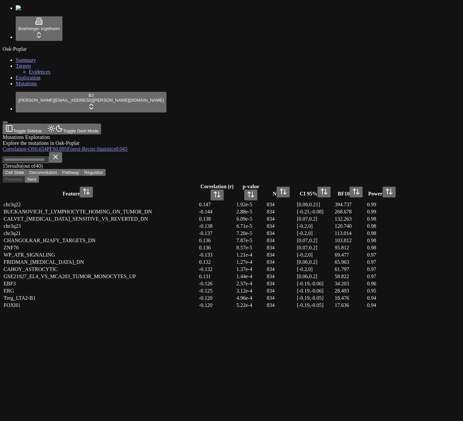
click at [257, 190] on button at bounding box center [250, 195] width 13 height 11
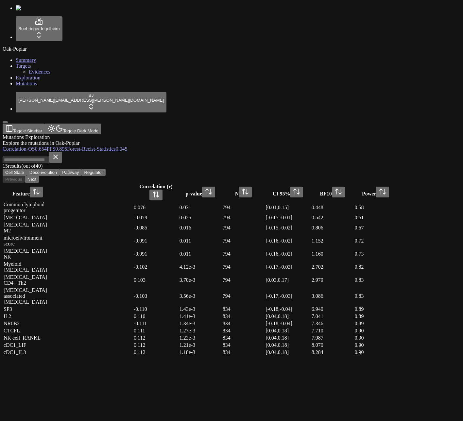
click at [215, 187] on button at bounding box center [208, 192] width 13 height 11
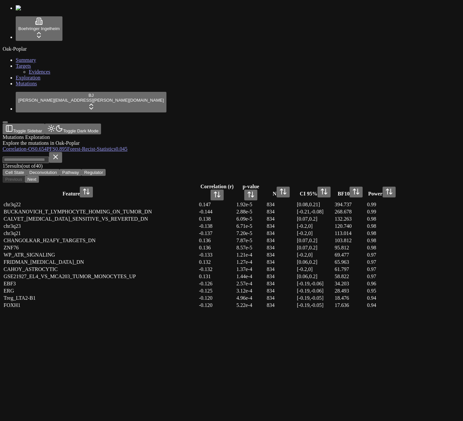
click at [33, 74] on span "Evidences" at bounding box center [40, 72] width 22 height 6
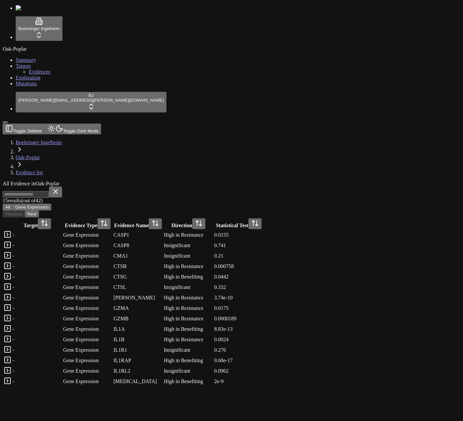
click at [261, 218] on button at bounding box center [254, 223] width 13 height 11
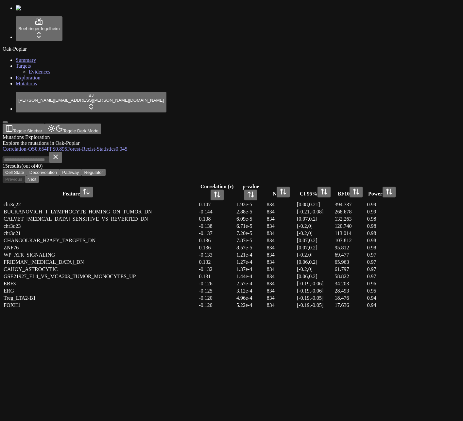
click at [257, 190] on button at bounding box center [250, 195] width 13 height 11
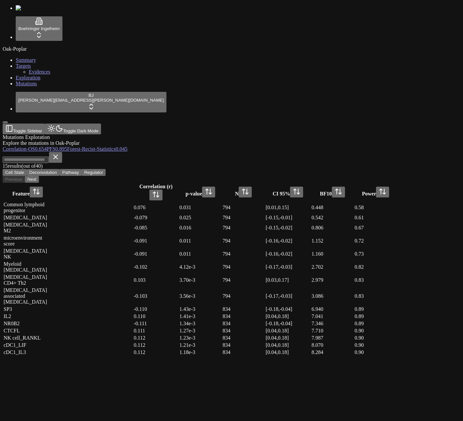
click at [215, 187] on button at bounding box center [208, 192] width 13 height 11
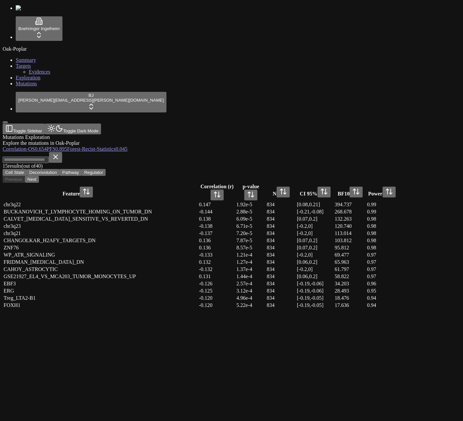
click at [138, 124] on header "Toggle Sidebar Toggle Dark Mode" at bounding box center [200, 129] width 395 height 11
click at [126, 134] on div "Mutations Exploration Explore the mutations in Oak-Poplar" at bounding box center [200, 140] width 395 height 12
click at [41, 74] on link "Evidences" at bounding box center [40, 72] width 22 height 6
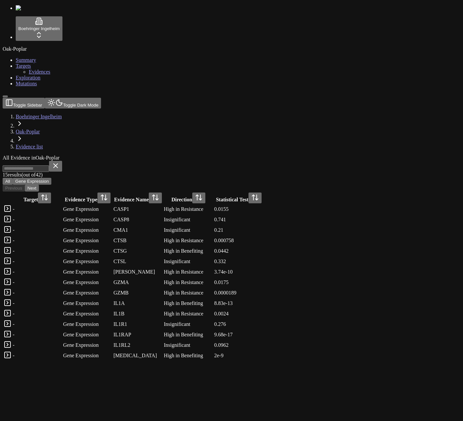
click at [11, 208] on link at bounding box center [8, 211] width 8 height 6
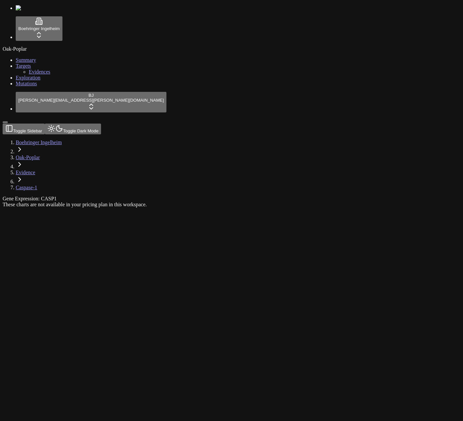
click at [33, 86] on link "Mutations" at bounding box center [26, 84] width 21 height 6
click at [249, 202] on div "These charts are not available in your pricing plan in this workspace." at bounding box center [200, 205] width 395 height 6
click at [293, 202] on div "These charts are not available in your pricing plan in this workspace." at bounding box center [200, 205] width 395 height 6
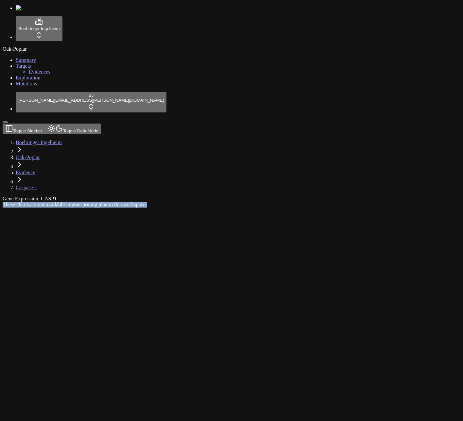
click at [293, 202] on div "These charts are not available in your pricing plan in this workspace." at bounding box center [200, 205] width 395 height 6
click at [36, 86] on link "Mutations" at bounding box center [26, 84] width 21 height 6
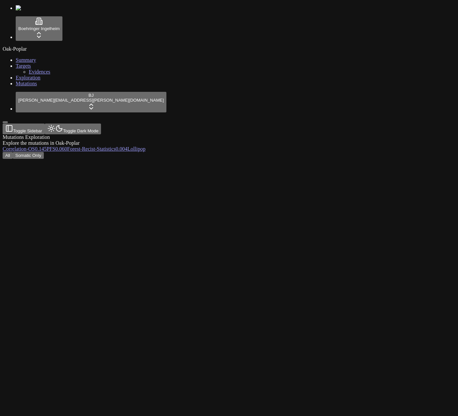
click at [67, 146] on span "0.060" at bounding box center [61, 149] width 12 height 6
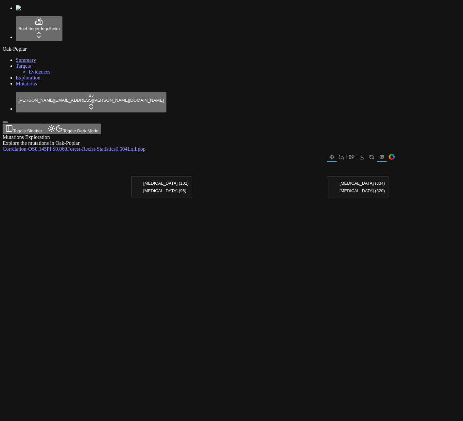
click at [244, 152] on div at bounding box center [200, 238] width 395 height 173
click at [270, 152] on div at bounding box center [199, 157] width 392 height 10
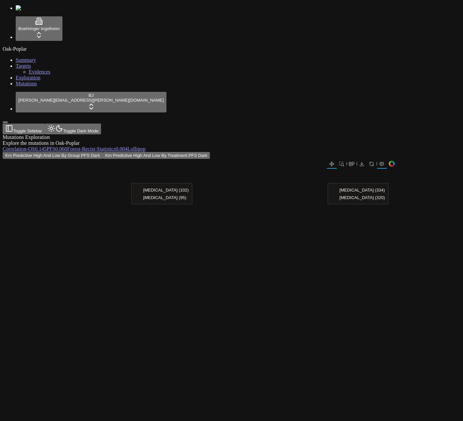
click at [210, 152] on button "Km Predictive High And Low By Treatment PFS Dark" at bounding box center [156, 155] width 107 height 7
click at [116, 146] on span "Statistics" at bounding box center [106, 149] width 19 height 6
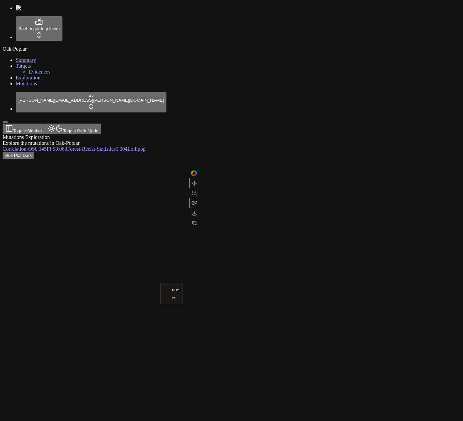
click at [375, 152] on div "Box Plot Dark" at bounding box center [200, 237] width 395 height 170
click at [67, 146] on span "0.060" at bounding box center [61, 149] width 12 height 6
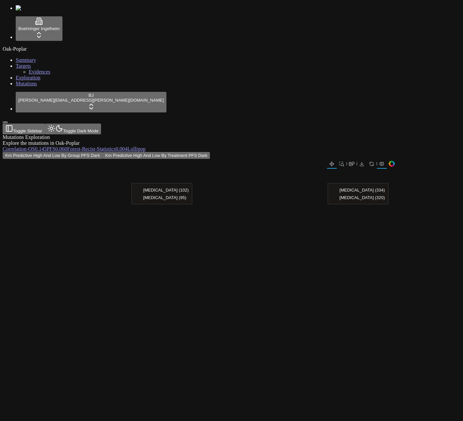
click at [210, 152] on button "Km Predictive High And Low By Treatment PFS Dark" at bounding box center [156, 155] width 107 height 7
click at [35, 74] on span "Evidences" at bounding box center [40, 72] width 22 height 6
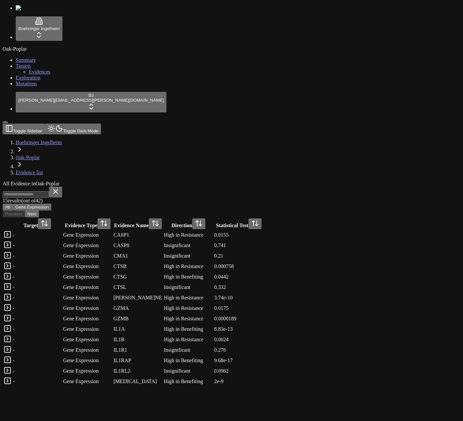
click at [11, 234] on link at bounding box center [8, 237] width 8 height 6
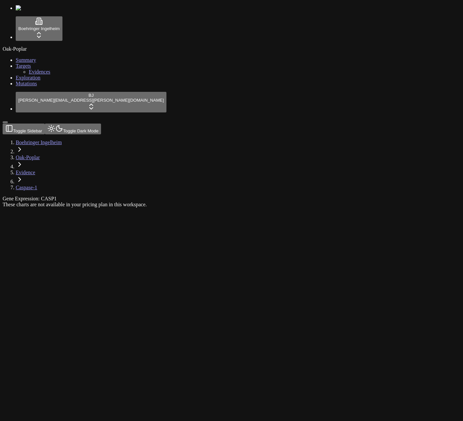
click at [92, 202] on div "These charts are not available in your pricing plan in this workspace." at bounding box center [200, 205] width 395 height 6
click at [385, 207] on div "Gene Expression: CASP1 These charts are not available in your pricing plan in t…" at bounding box center [200, 202] width 395 height 12
click at [27, 66] on link "Targets" at bounding box center [23, 66] width 15 height 6
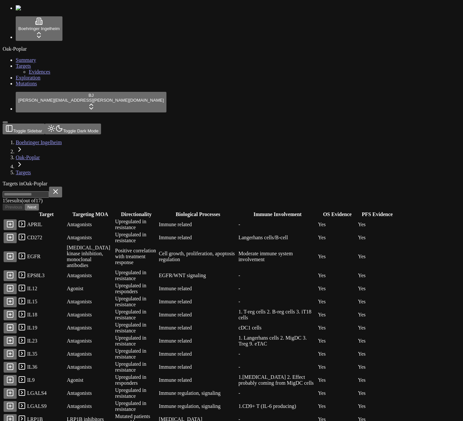
click at [17, 219] on button at bounding box center [10, 224] width 13 height 11
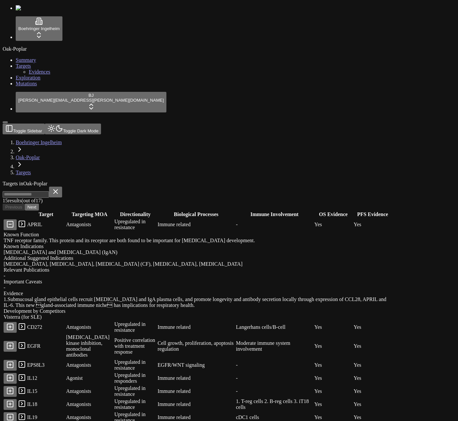
click at [17, 219] on button at bounding box center [10, 224] width 13 height 11
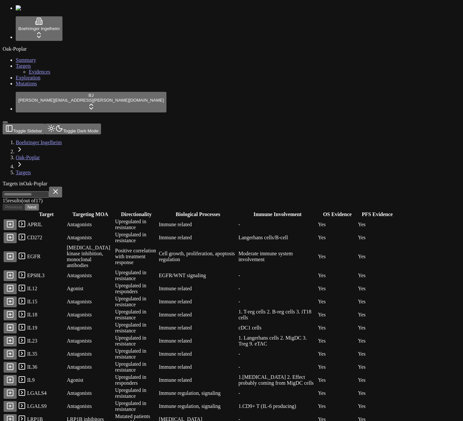
click at [26, 223] on link at bounding box center [22, 226] width 8 height 6
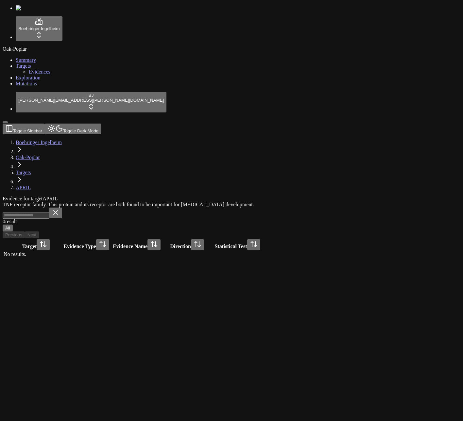
click at [103, 251] on td "No results." at bounding box center [132, 254] width 259 height 7
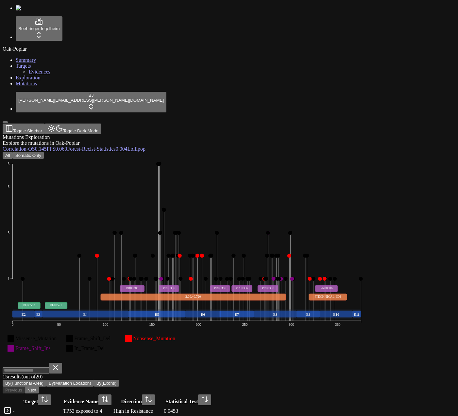
click at [16, 87] on div "Oak-Poplar Summary Targets Evidences Exploration Mutations" at bounding box center [229, 66] width 453 height 41
click at [289, 363] on div "15 result s (out of 20 ) By(Functional Area) By(Mutation Location) By(Exons)" at bounding box center [198, 375] width 390 height 24
click at [344, 134] on div "Mutations Exploration Explore the mutations in Oak-Poplar Correlation - OS 0.14…" at bounding box center [198, 365] width 390 height 463
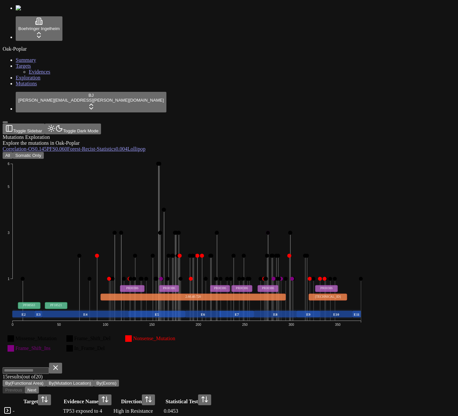
scroll to position [0, 0]
click at [342, 363] on div "15 result s (out of 20 ) By(Functional Area) By(Mutation Location) By(Exons)" at bounding box center [198, 375] width 390 height 24
click at [4, 87] on div "Oak-Poplar Summary Targets Evidences Exploration Mutations" at bounding box center [229, 66] width 453 height 41
click at [38, 87] on div "Oak-Poplar Summary Targets Evidences Exploration Mutations" at bounding box center [229, 66] width 453 height 41
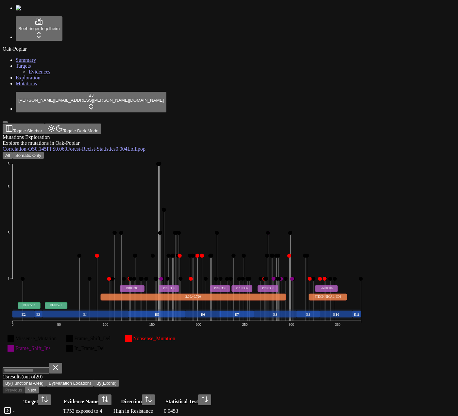
click at [31, 87] on div "Oak-Poplar Summary Targets Evidences Exploration Mutations" at bounding box center [229, 66] width 453 height 41
click at [30, 87] on div "Oak-Poplar Summary Targets Evidences Exploration Mutations" at bounding box center [229, 66] width 453 height 41
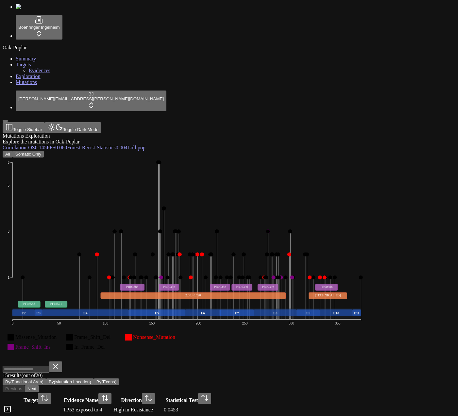
scroll to position [0, 0]
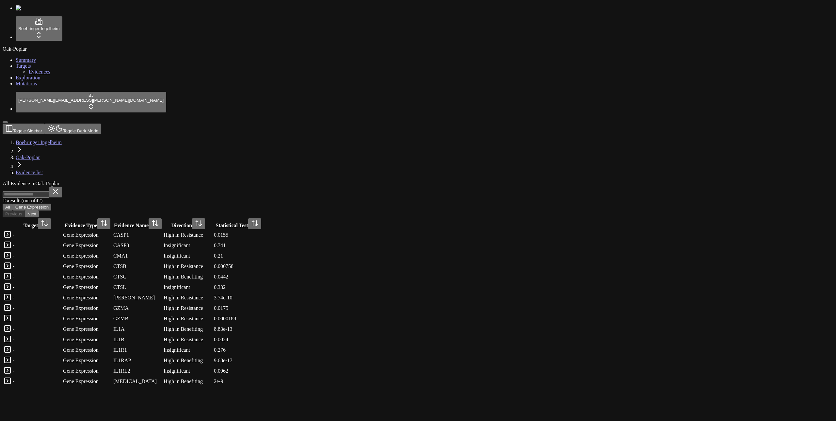
click at [11, 234] on link at bounding box center [8, 237] width 8 height 6
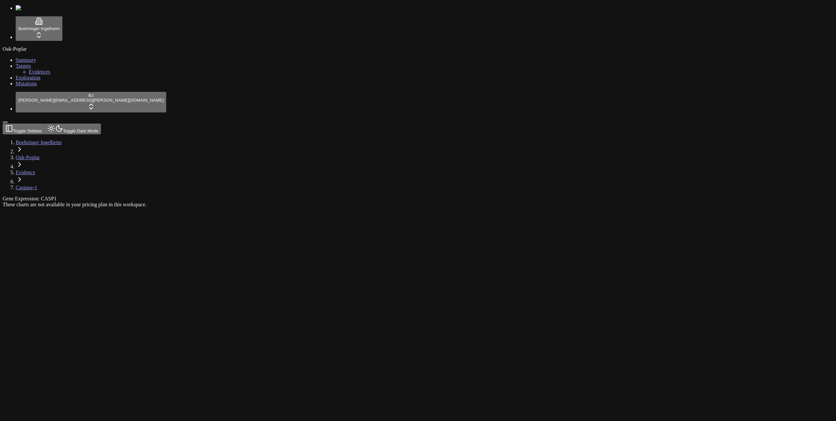
click at [100, 202] on div "These charts are not available in your pricing plan in this workspace." at bounding box center [387, 205] width 768 height 6
